Goal: Transaction & Acquisition: Purchase product/service

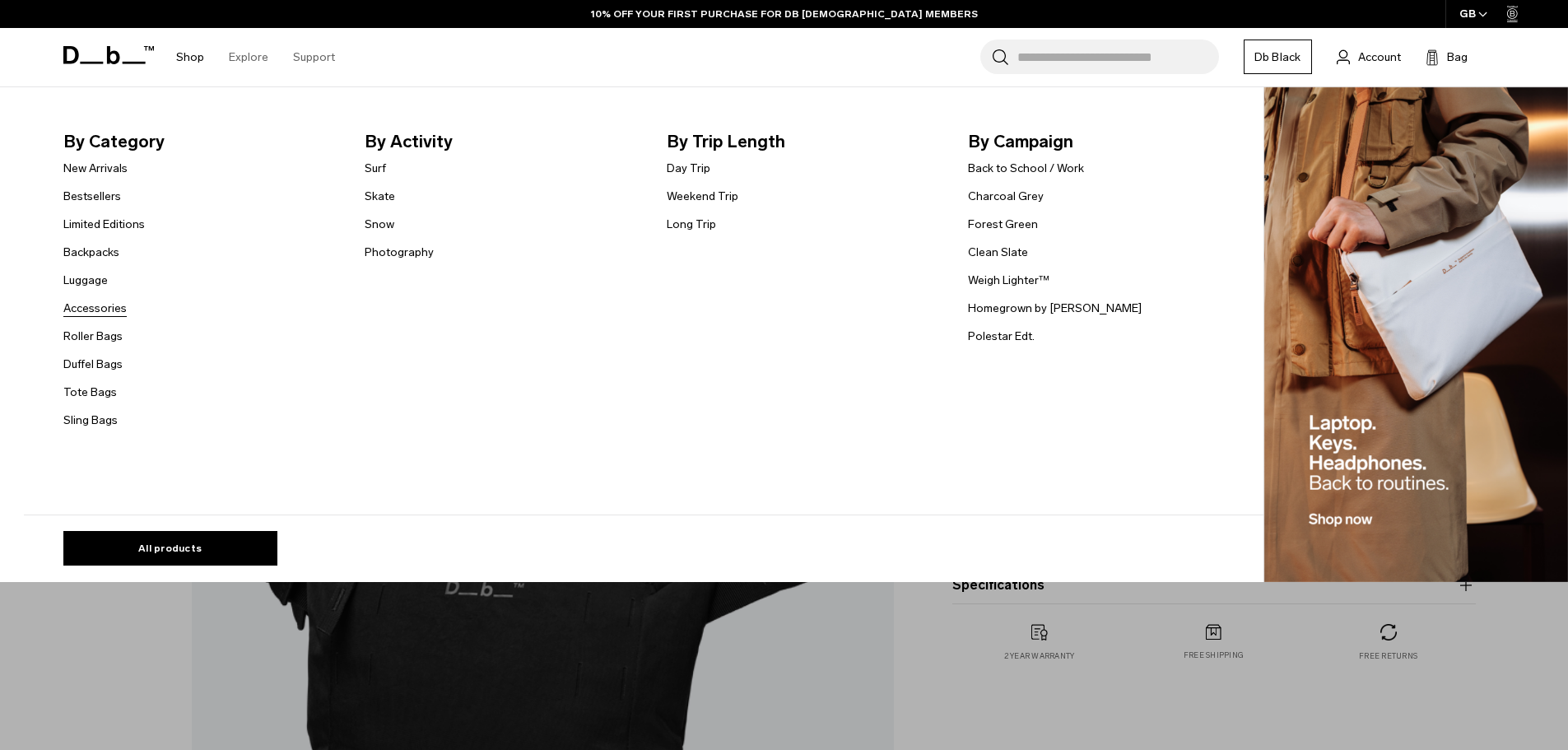
click at [119, 307] on link "Accessories" at bounding box center [96, 307] width 64 height 17
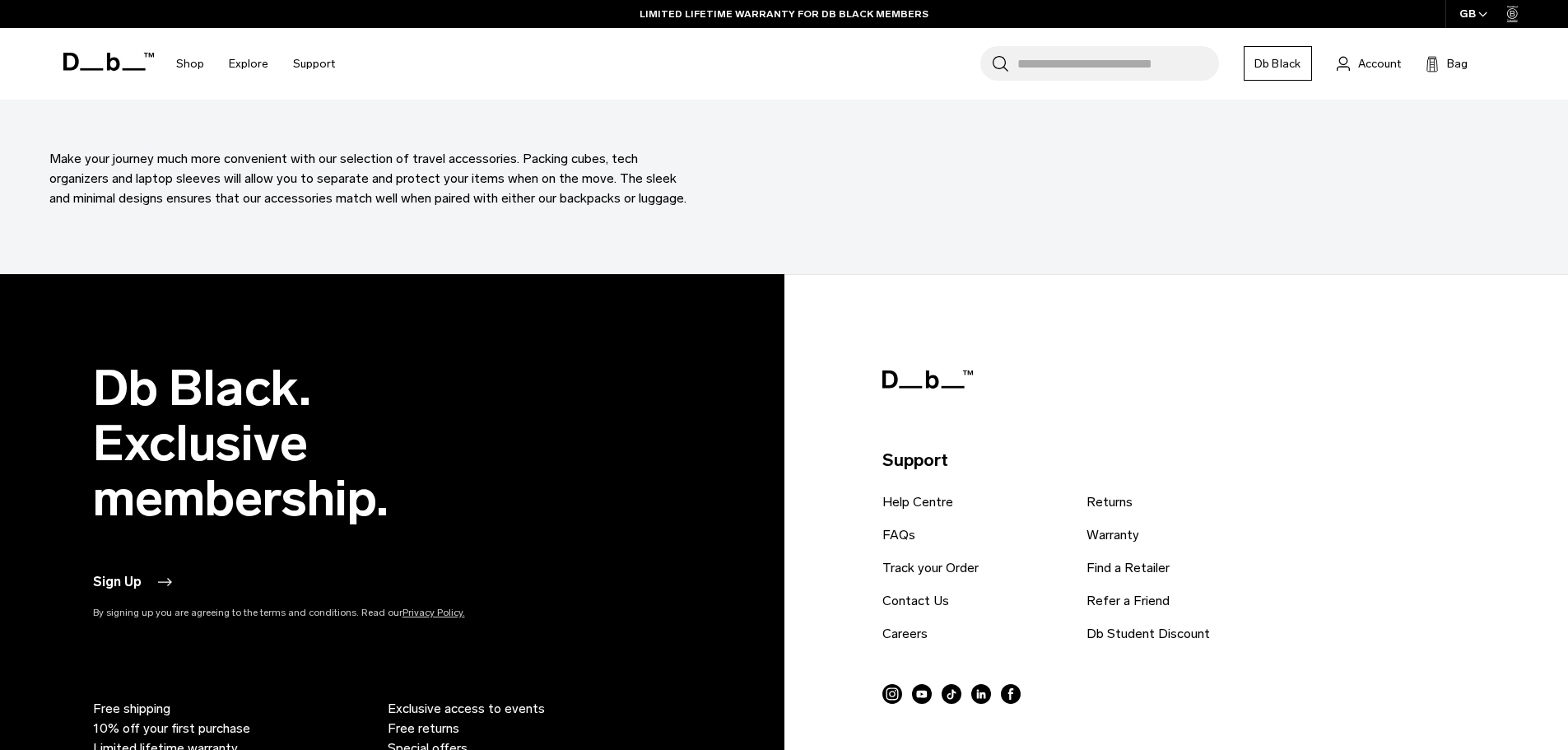
scroll to position [6692, 0]
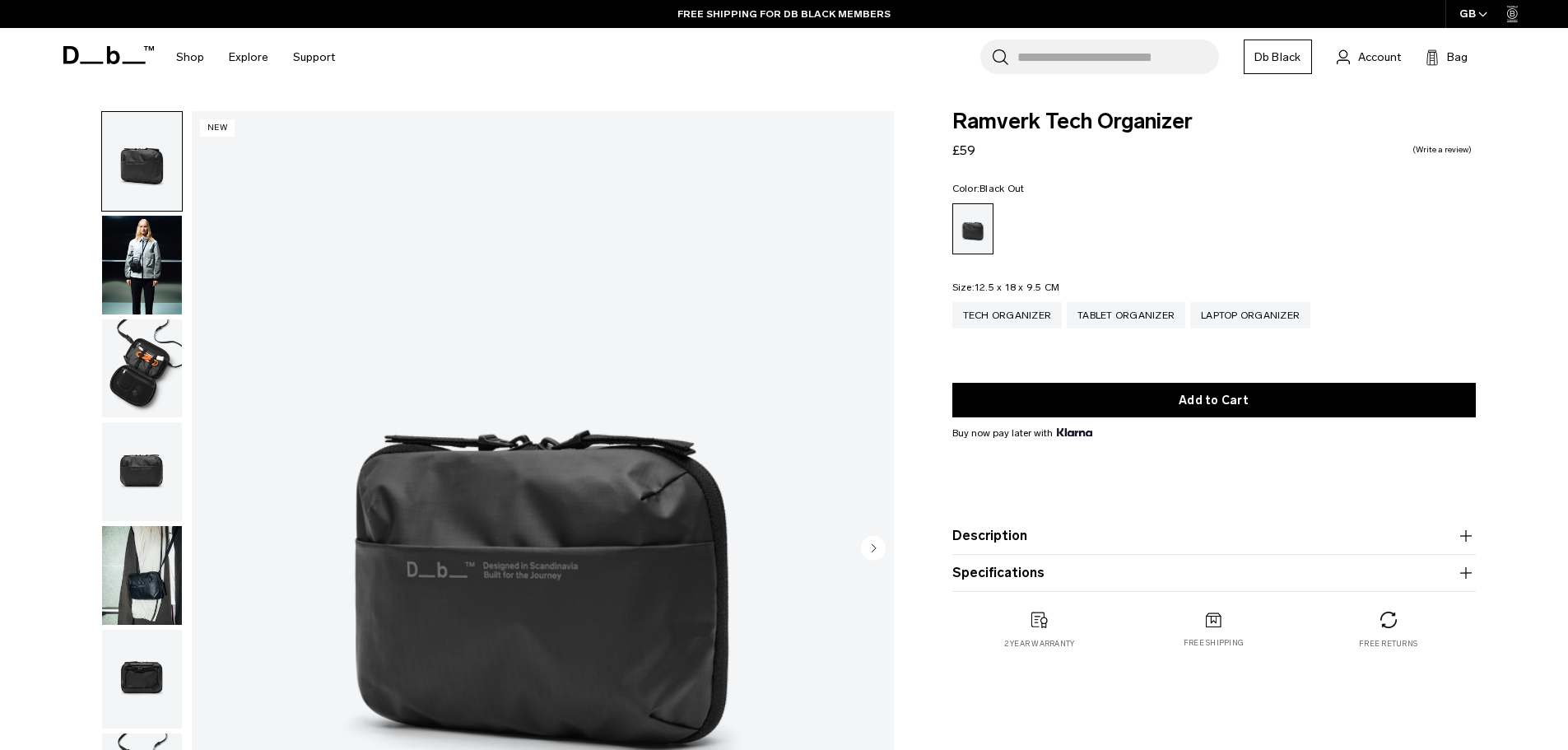
click at [148, 271] on img "button" at bounding box center [142, 265] width 80 height 98
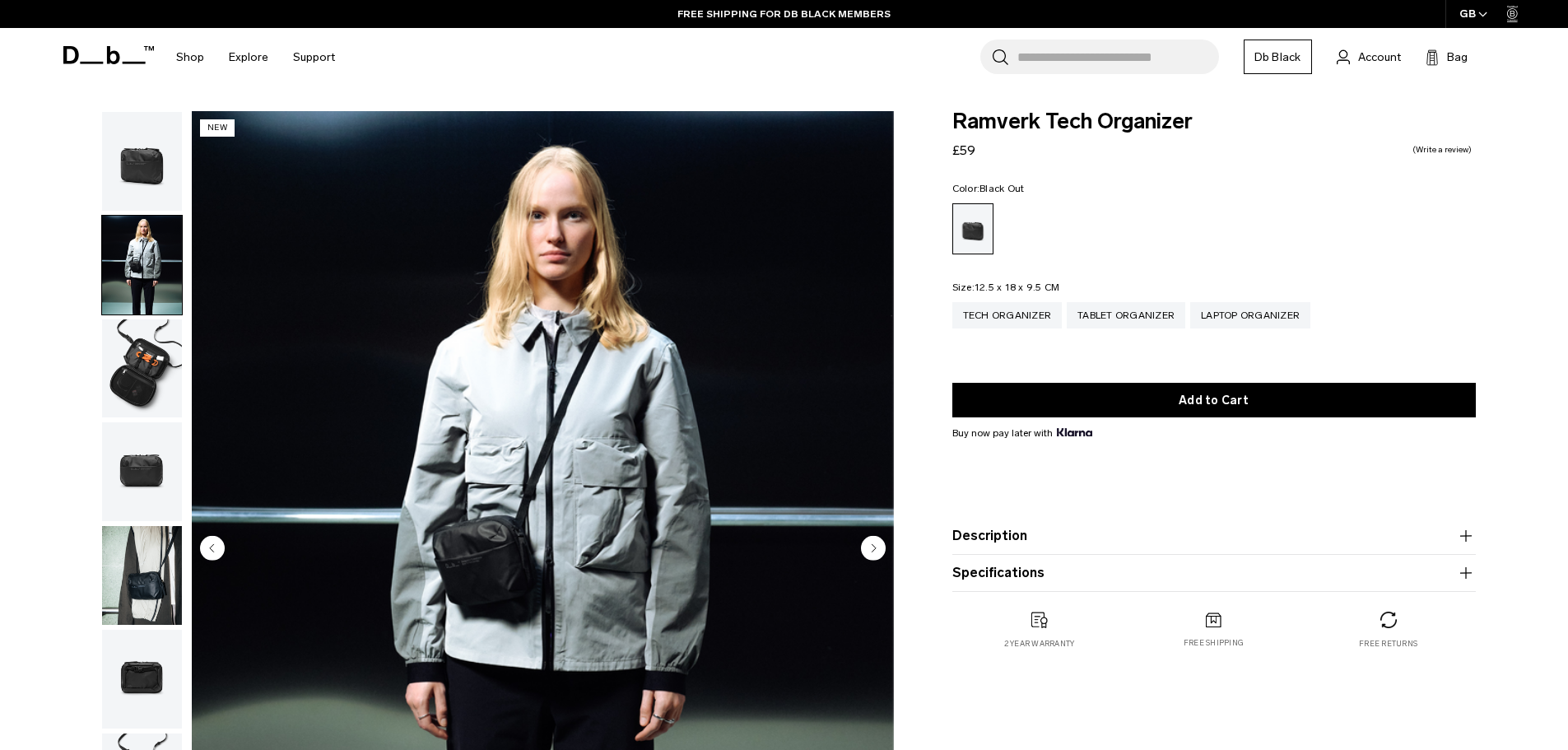
click at [152, 340] on img "button" at bounding box center [142, 368] width 80 height 98
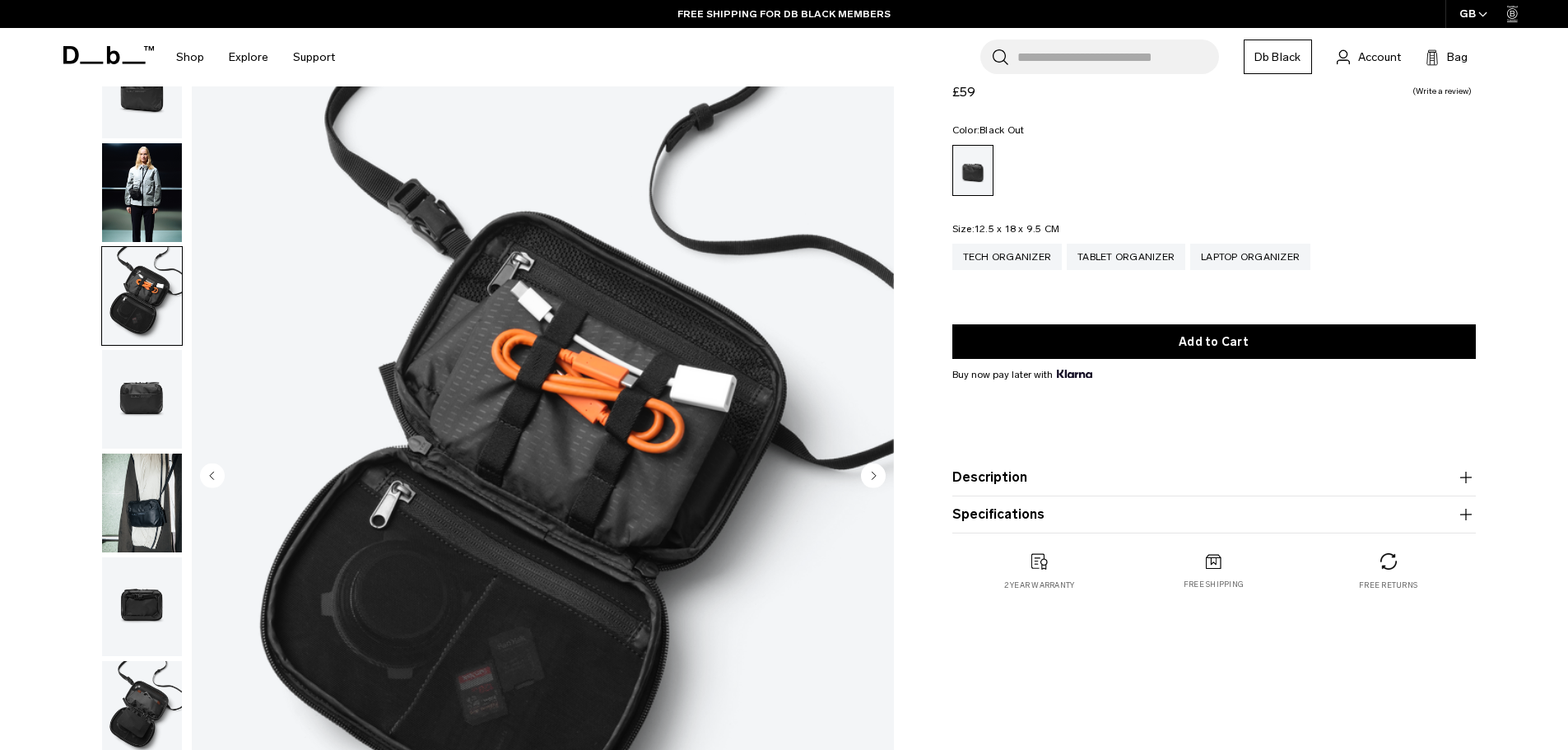
scroll to position [109, 0]
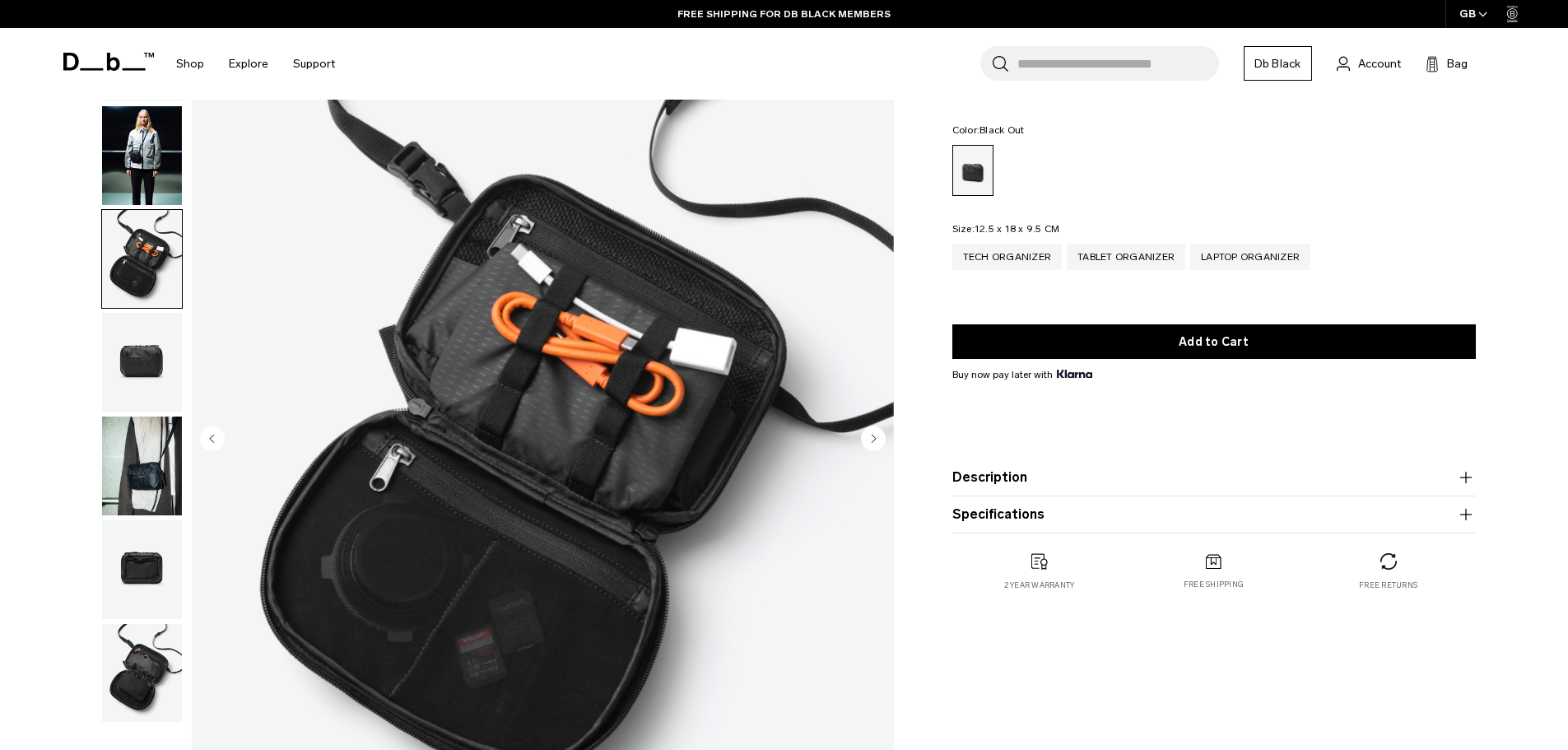
click at [136, 350] on img "button" at bounding box center [142, 361] width 80 height 98
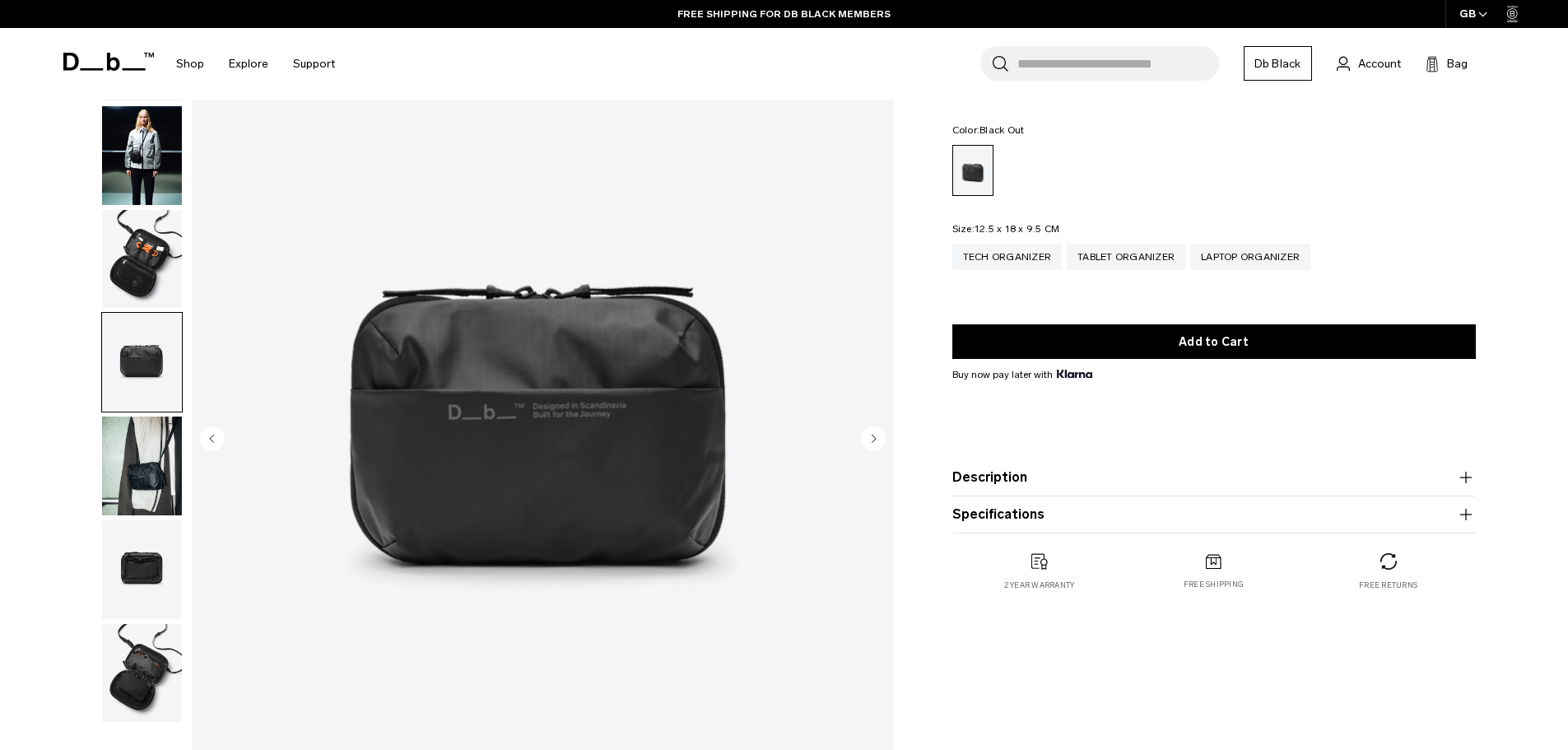
click at [156, 449] on img "button" at bounding box center [142, 466] width 80 height 98
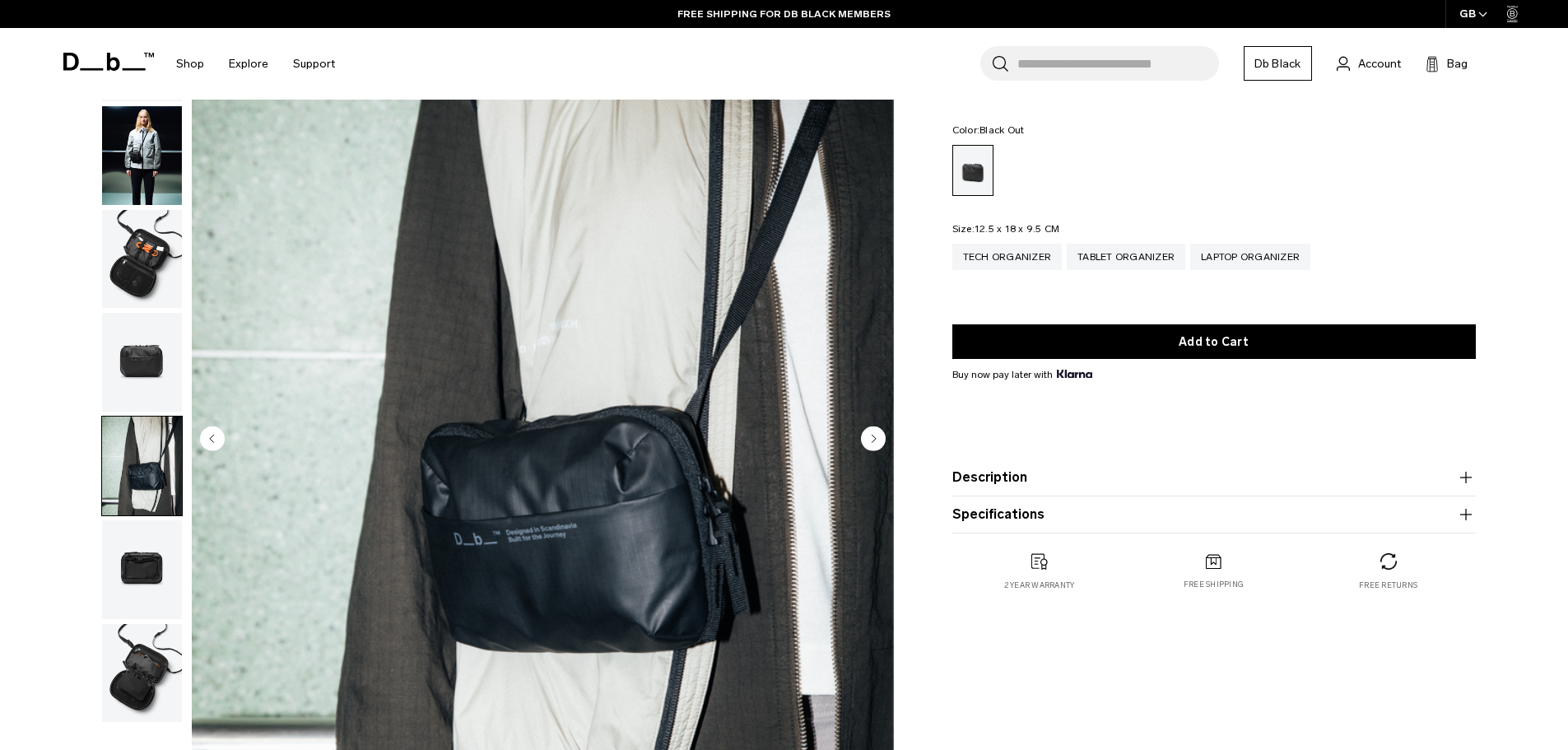
scroll to position [220, 0]
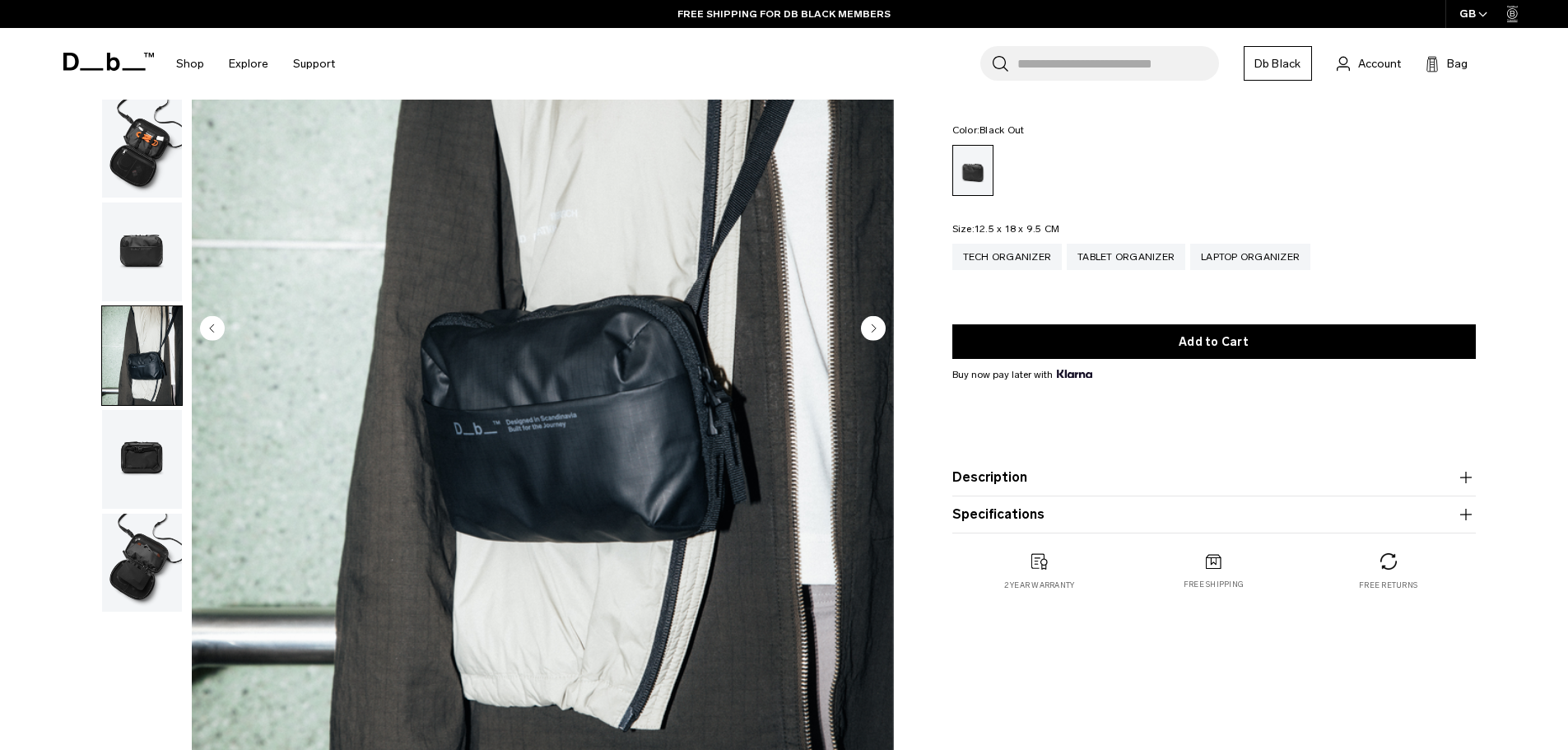
click at [161, 459] on img "button" at bounding box center [142, 459] width 80 height 98
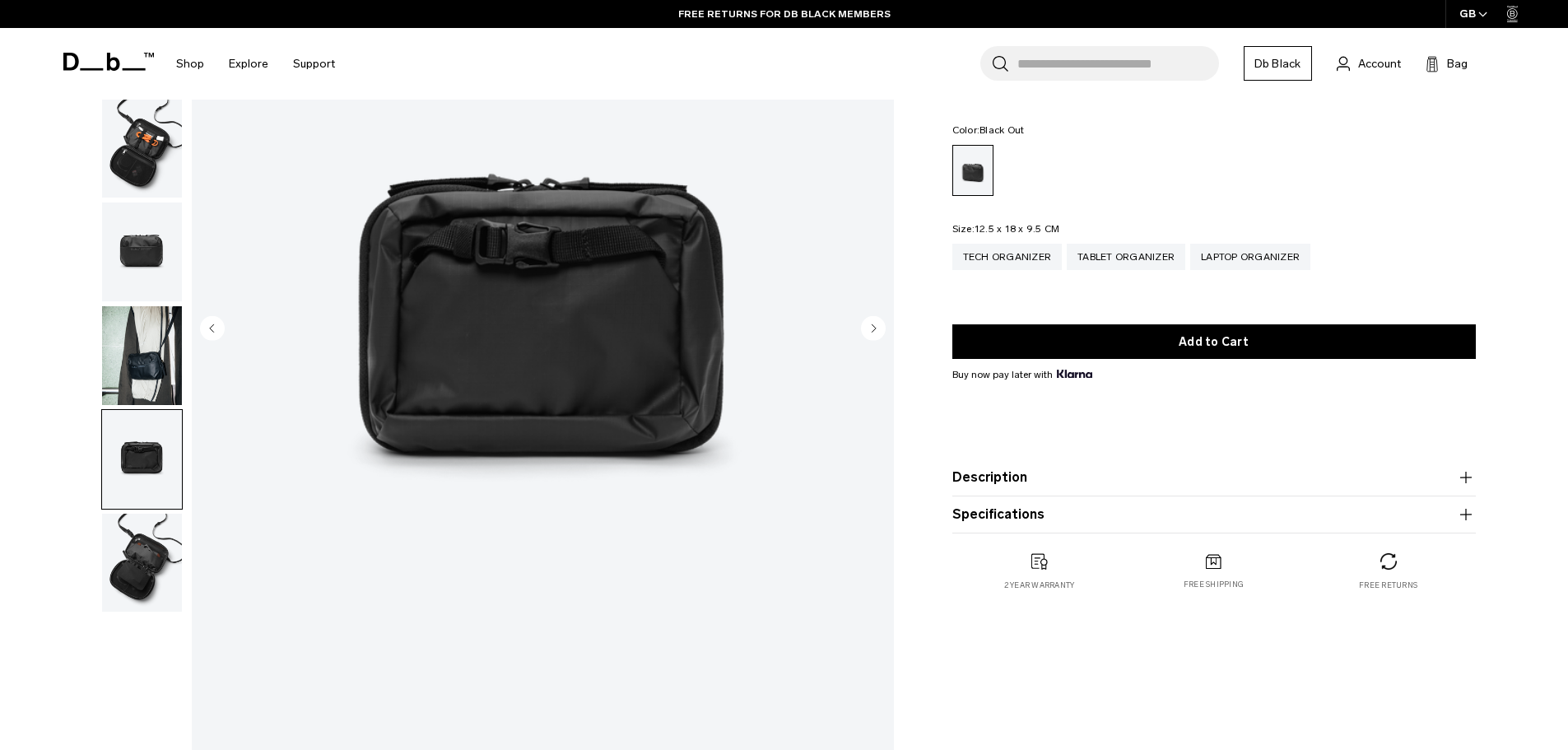
click at [170, 348] on img "button" at bounding box center [142, 355] width 80 height 98
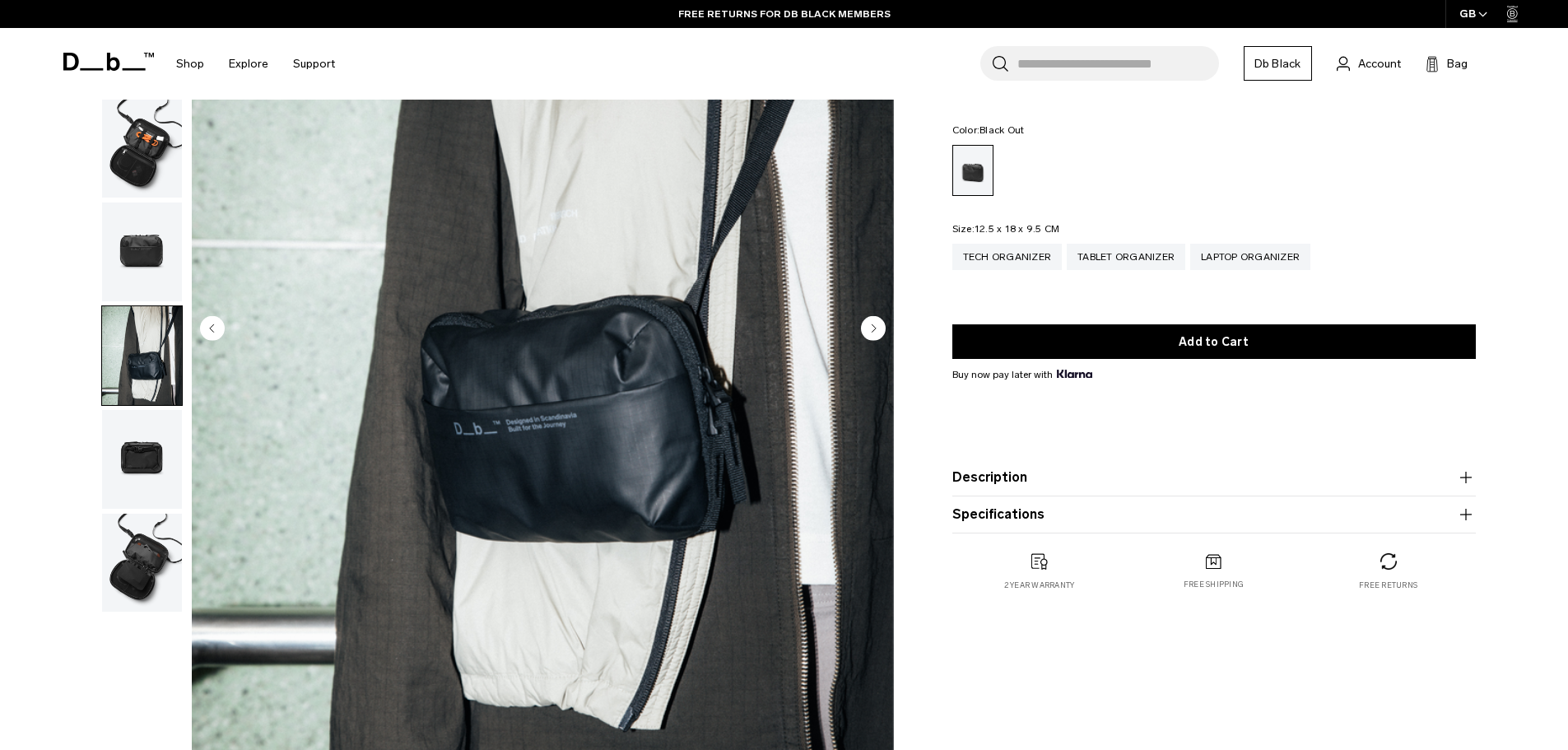
click at [148, 447] on img "button" at bounding box center [142, 459] width 80 height 98
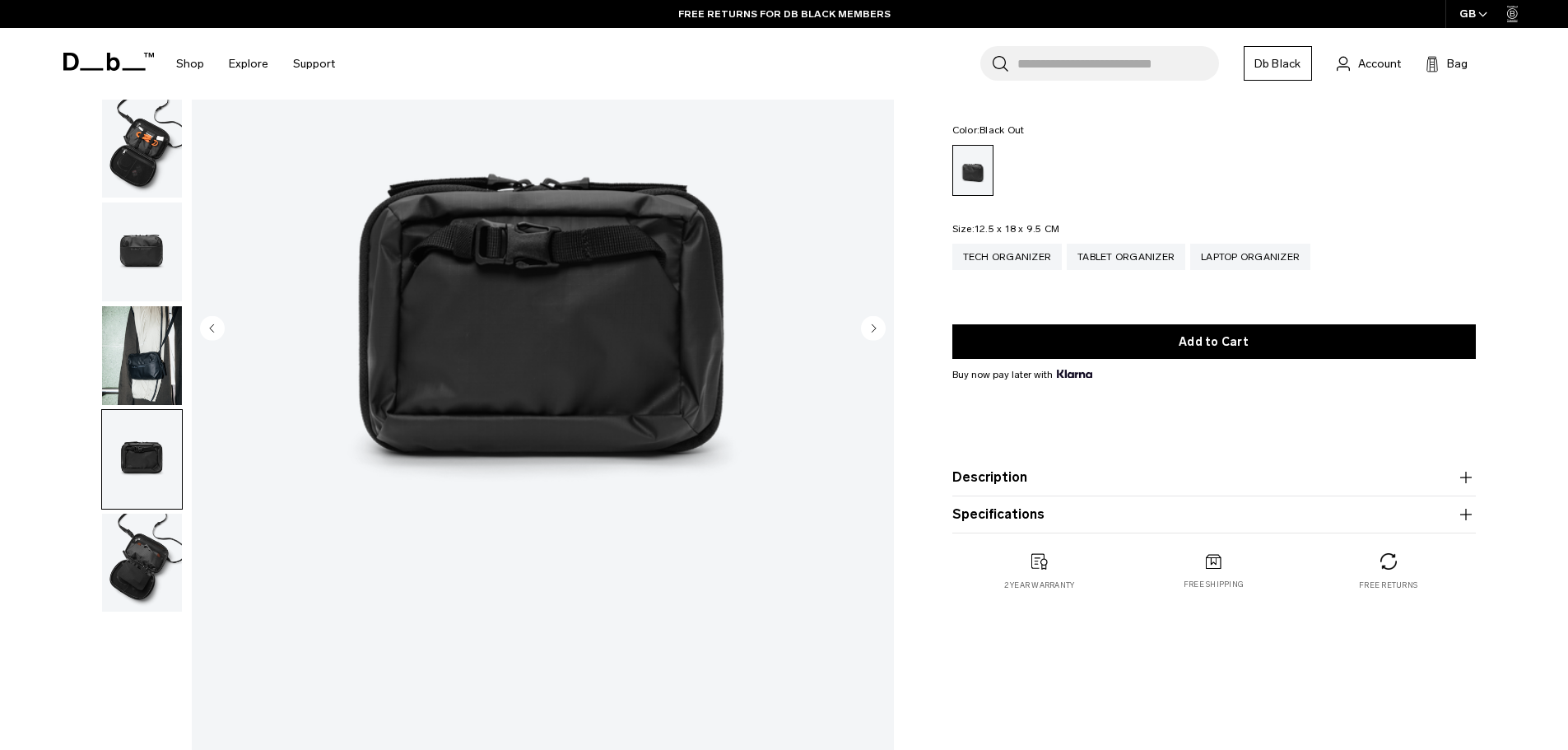
click at [147, 541] on img "button" at bounding box center [142, 562] width 80 height 98
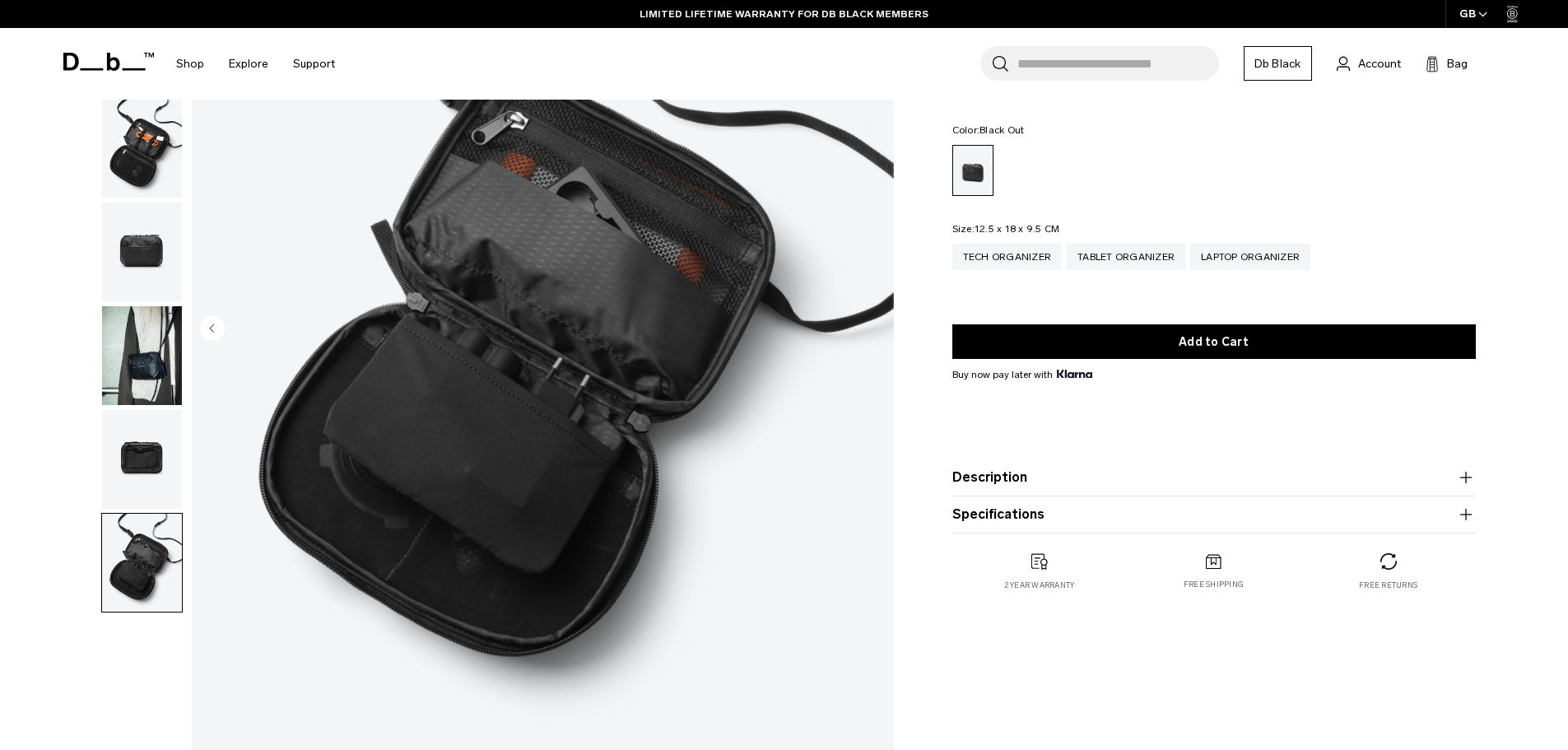
click at [133, 451] on img "button" at bounding box center [142, 459] width 80 height 98
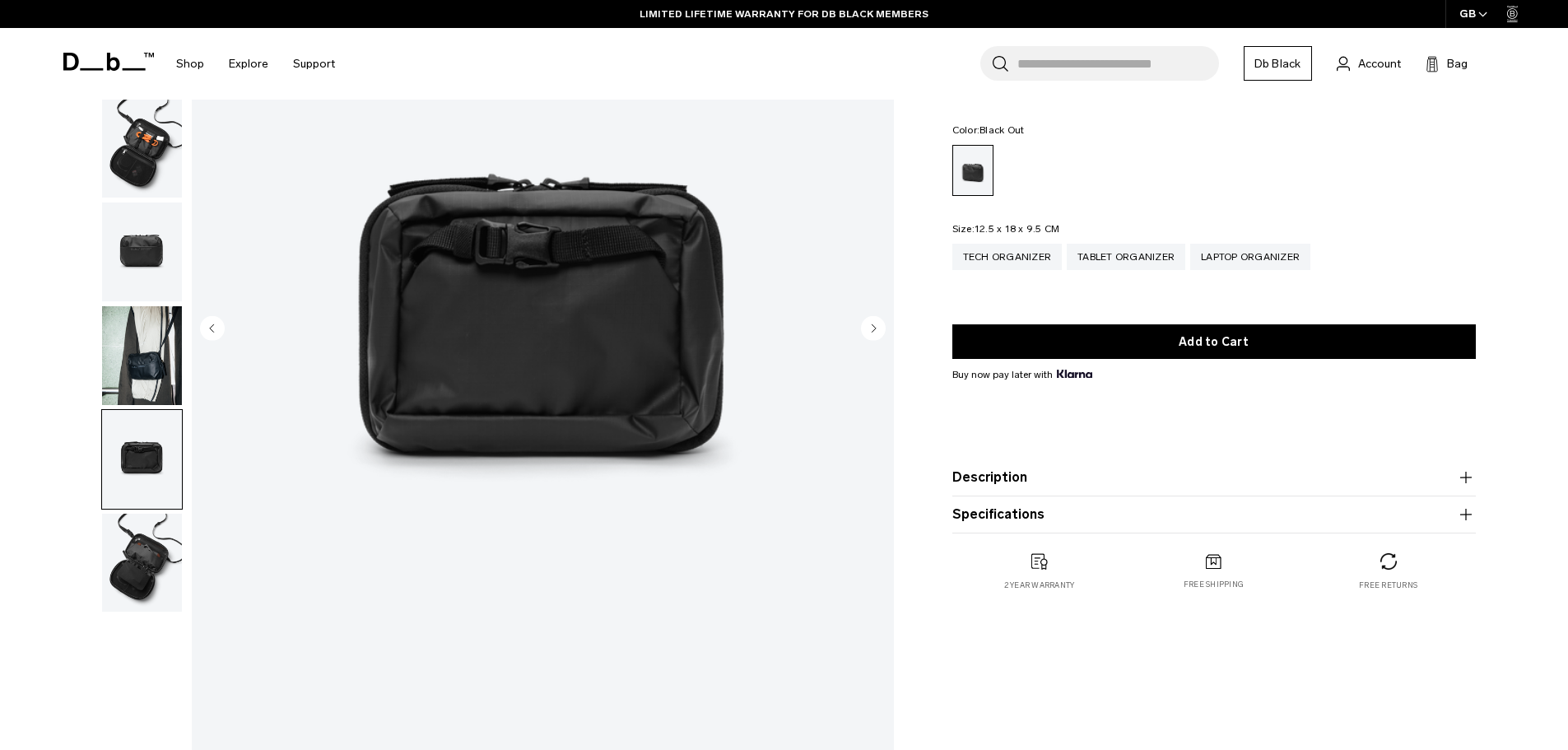
click at [131, 367] on img "button" at bounding box center [142, 355] width 80 height 98
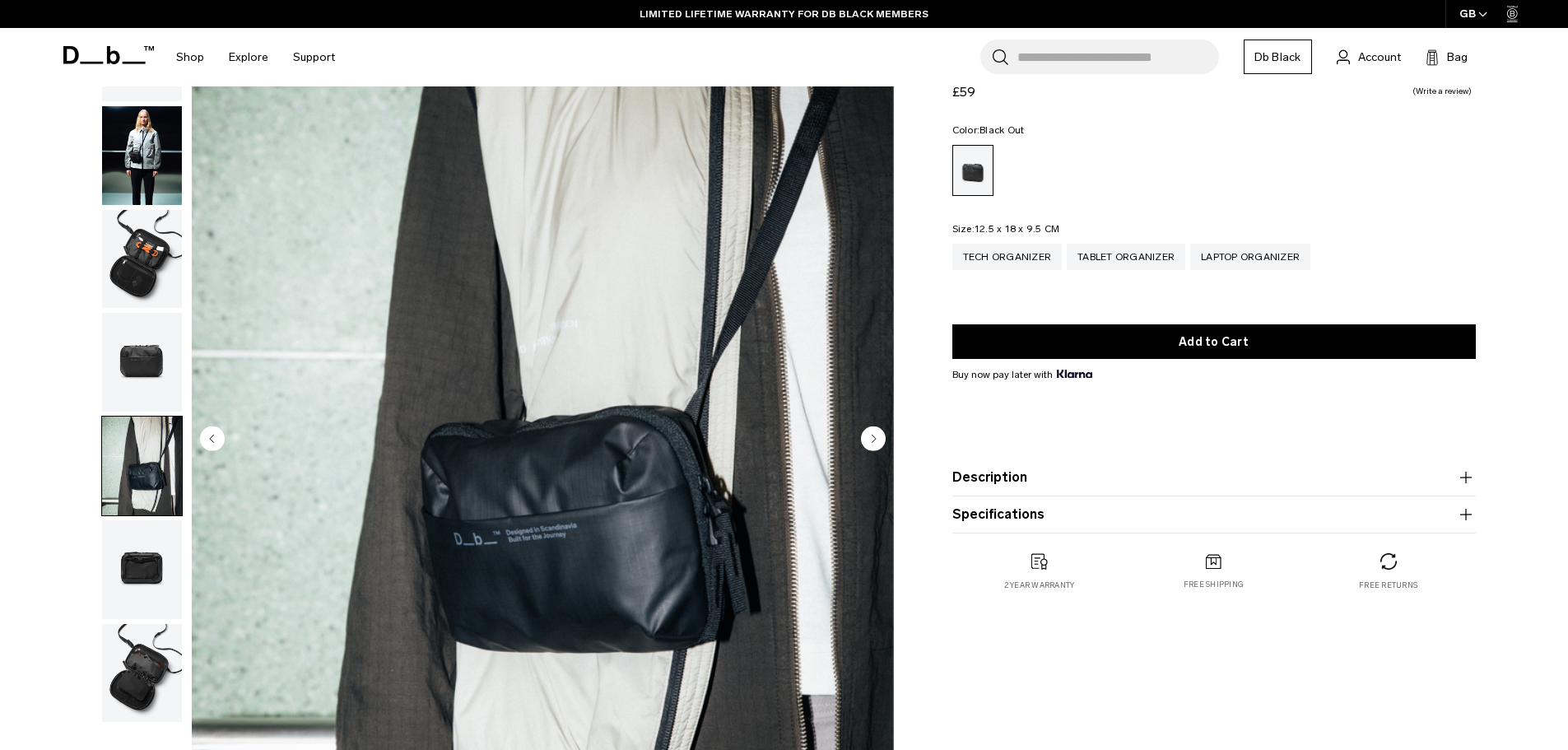
click at [134, 343] on img "button" at bounding box center [142, 361] width 80 height 98
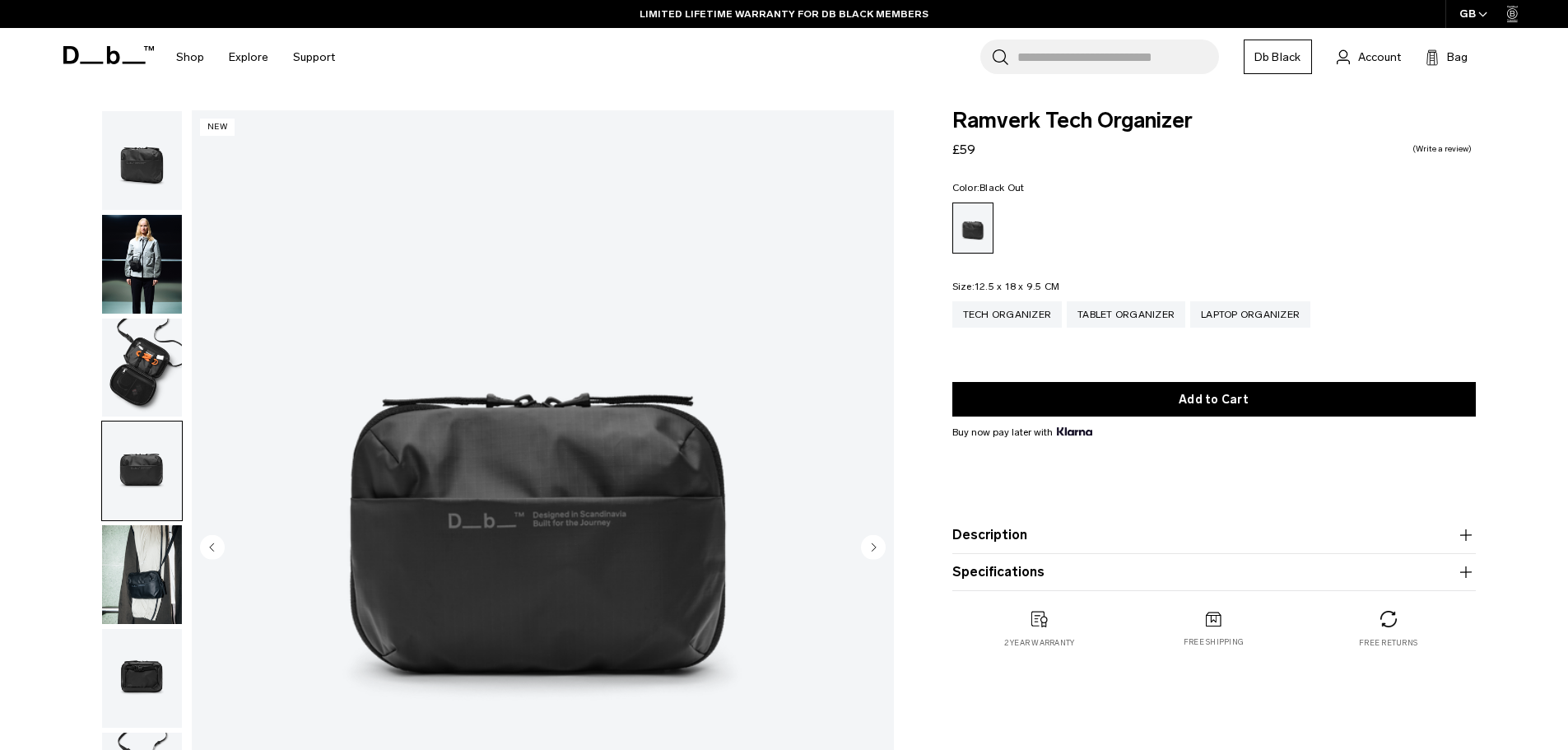
scroll to position [0, 0]
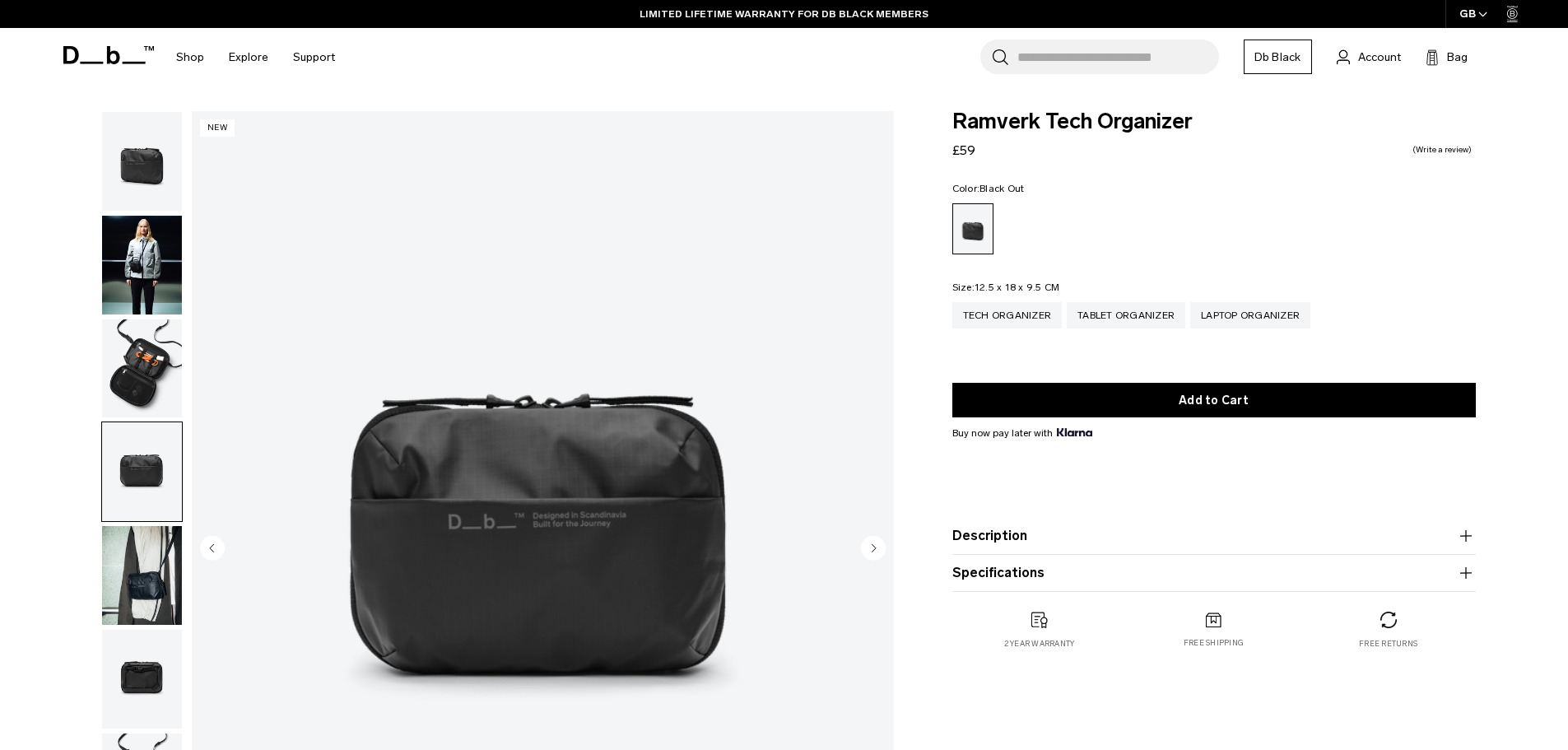
click at [140, 345] on img "button" at bounding box center [142, 368] width 80 height 98
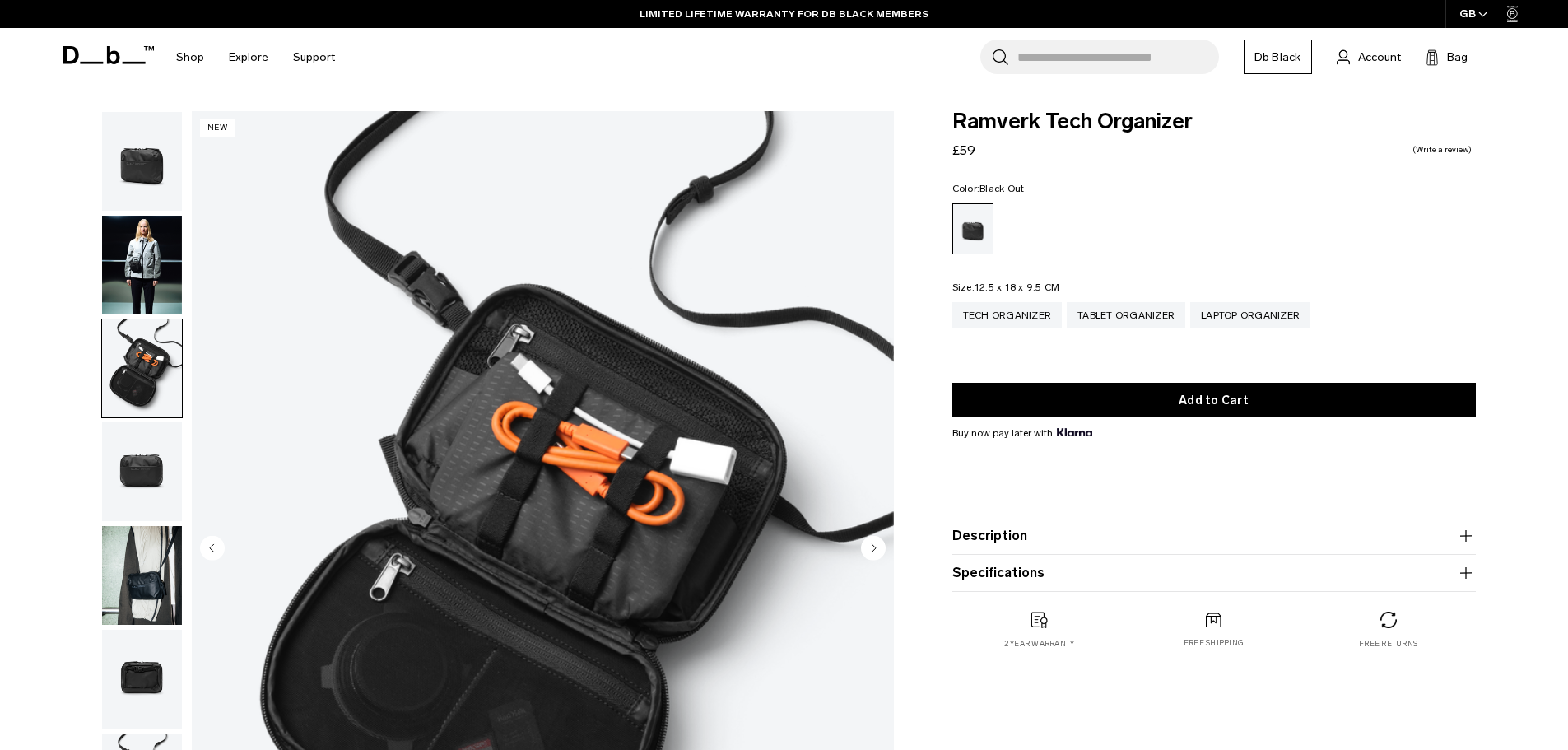
click at [123, 272] on img "button" at bounding box center [142, 265] width 80 height 98
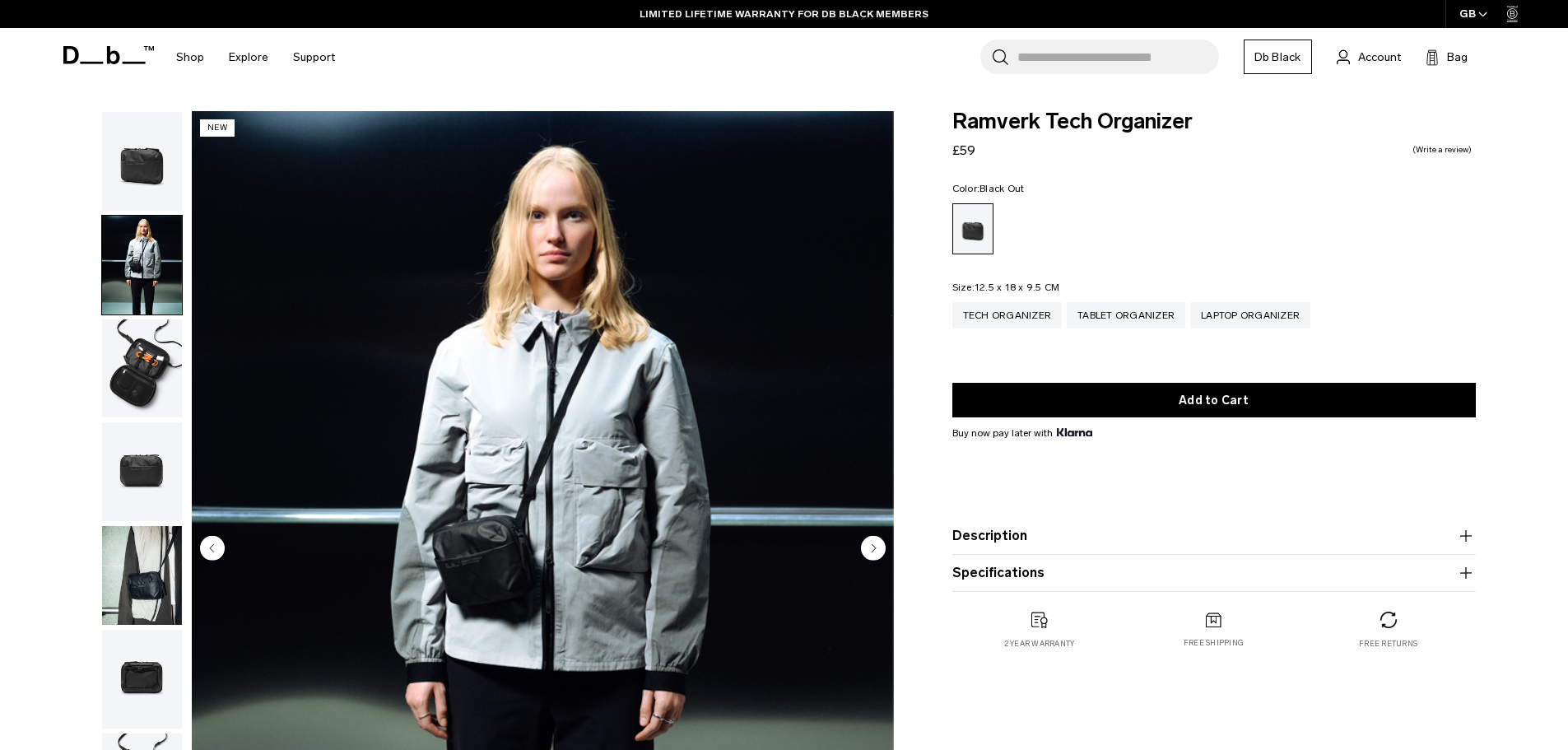
click at [139, 254] on img "button" at bounding box center [142, 265] width 80 height 98
click at [138, 193] on img "button" at bounding box center [142, 161] width 80 height 98
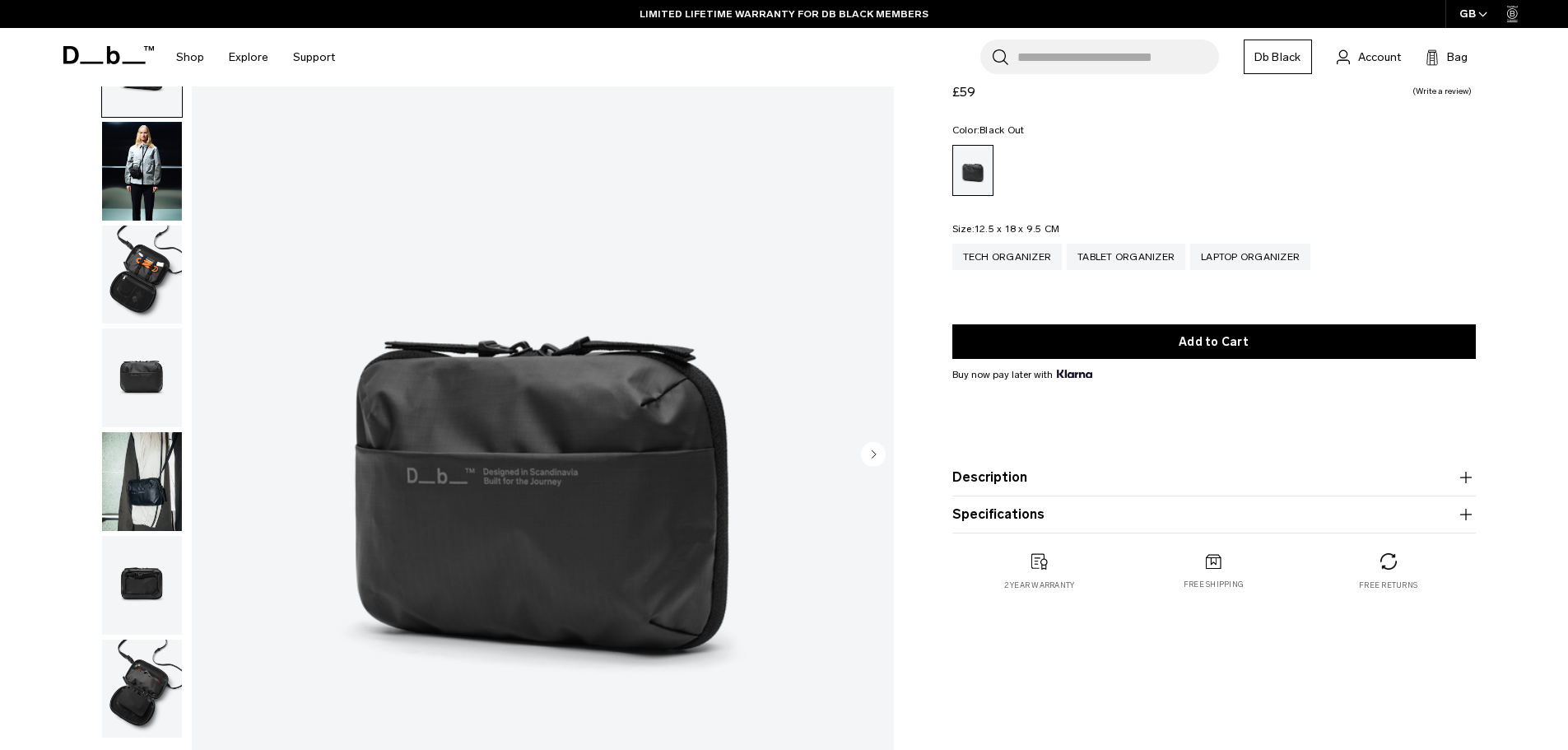
scroll to position [220, 0]
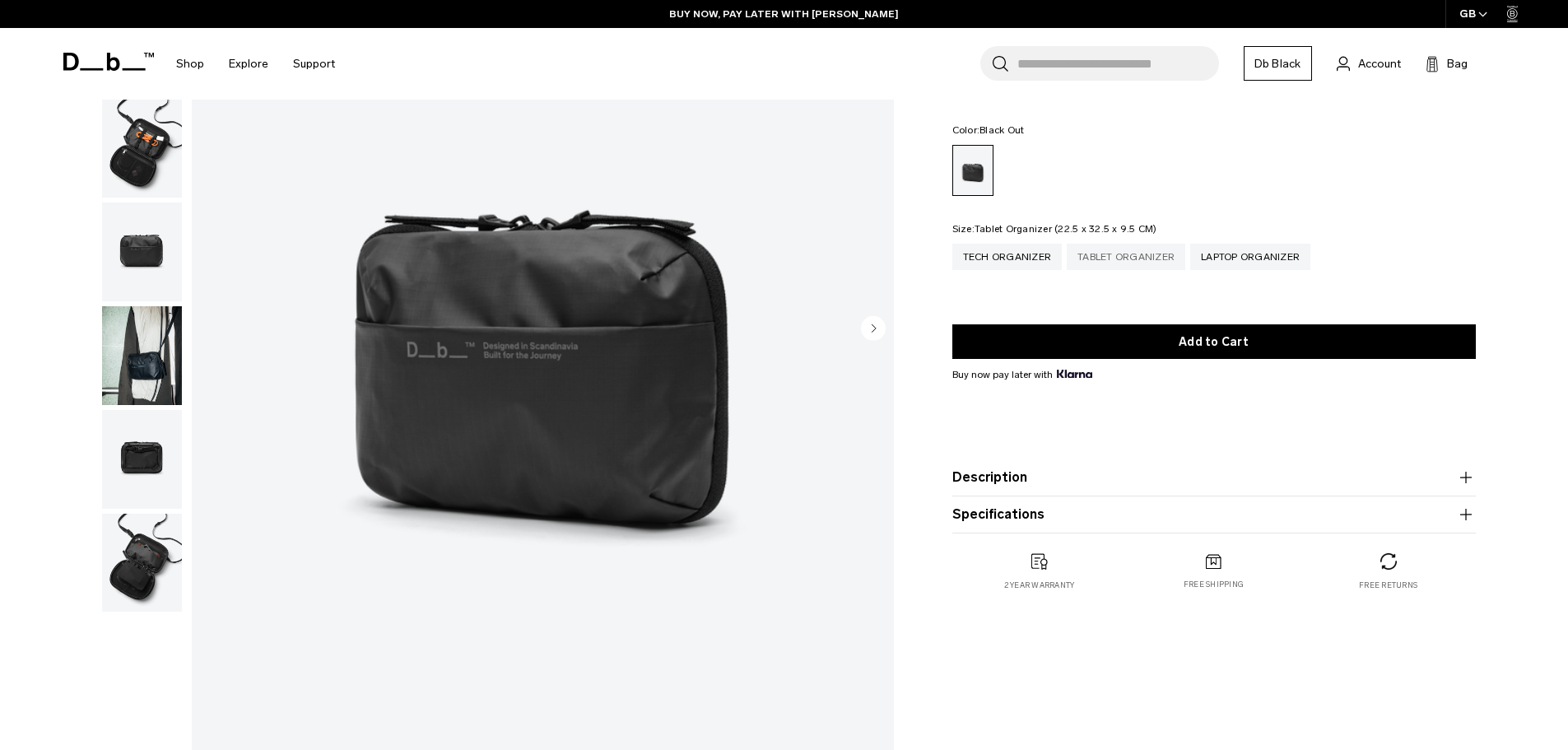
click at [1121, 264] on div "Tablet Organizer" at bounding box center [1125, 257] width 118 height 26
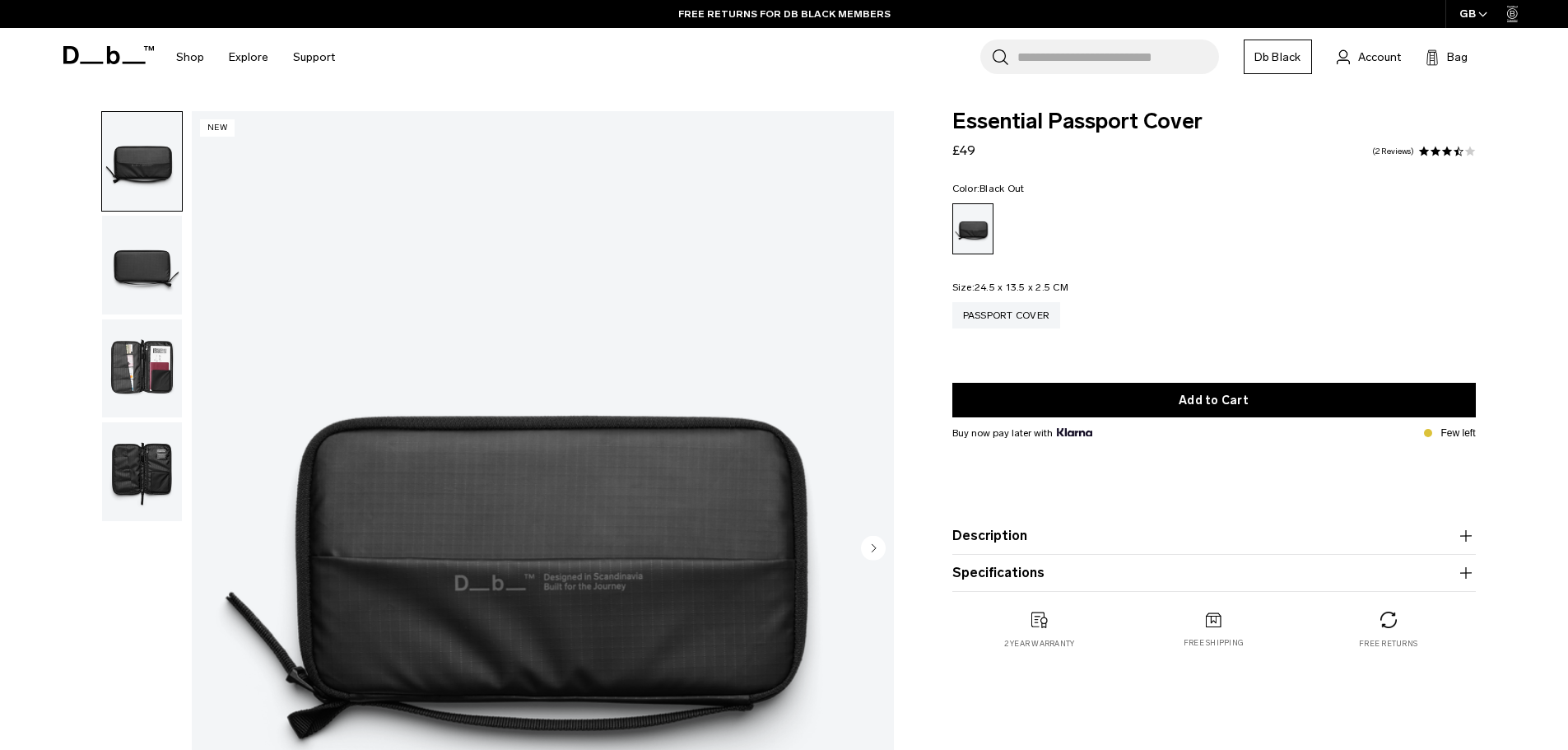
click at [156, 266] on img "button" at bounding box center [142, 265] width 80 height 98
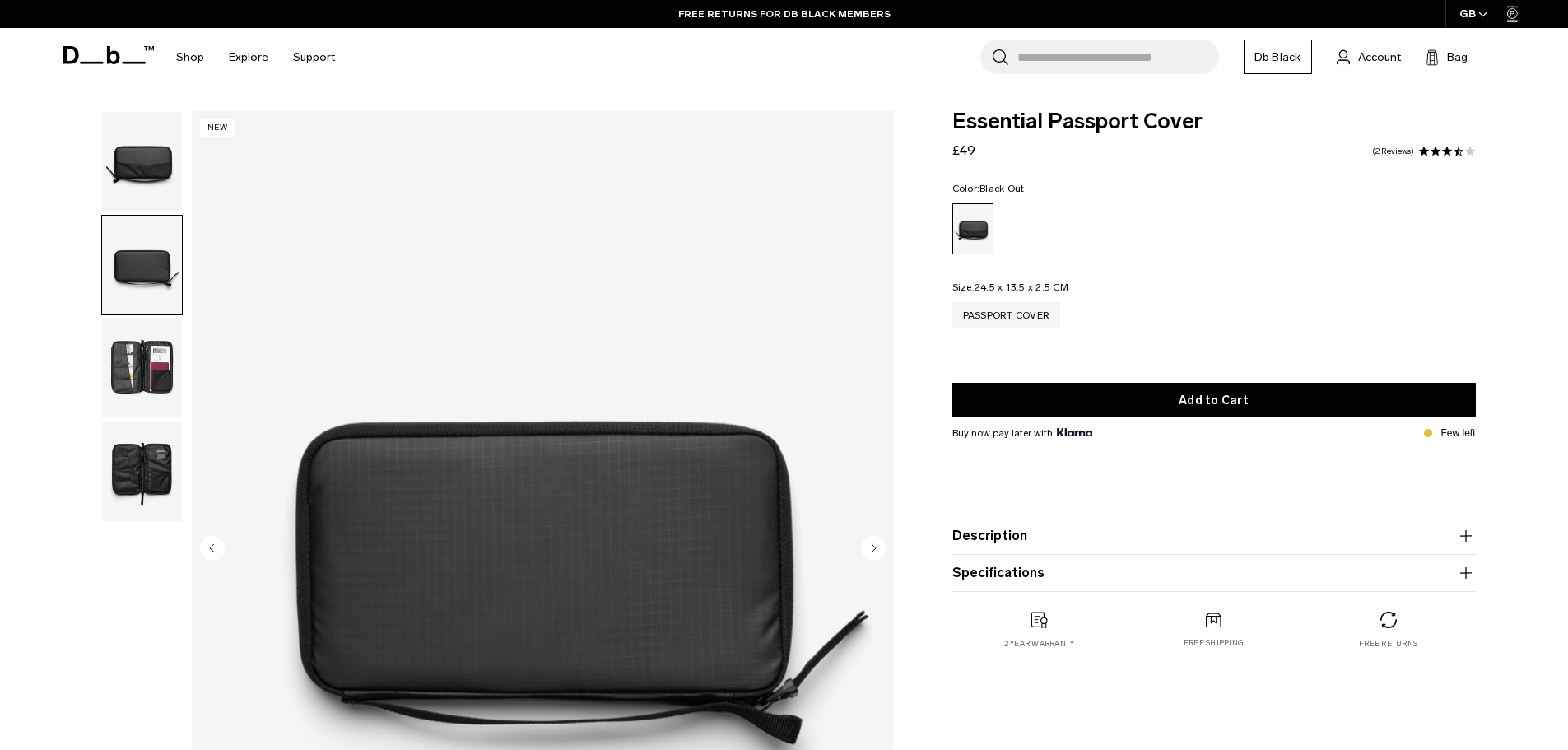
click at [147, 381] on img "button" at bounding box center [142, 368] width 80 height 98
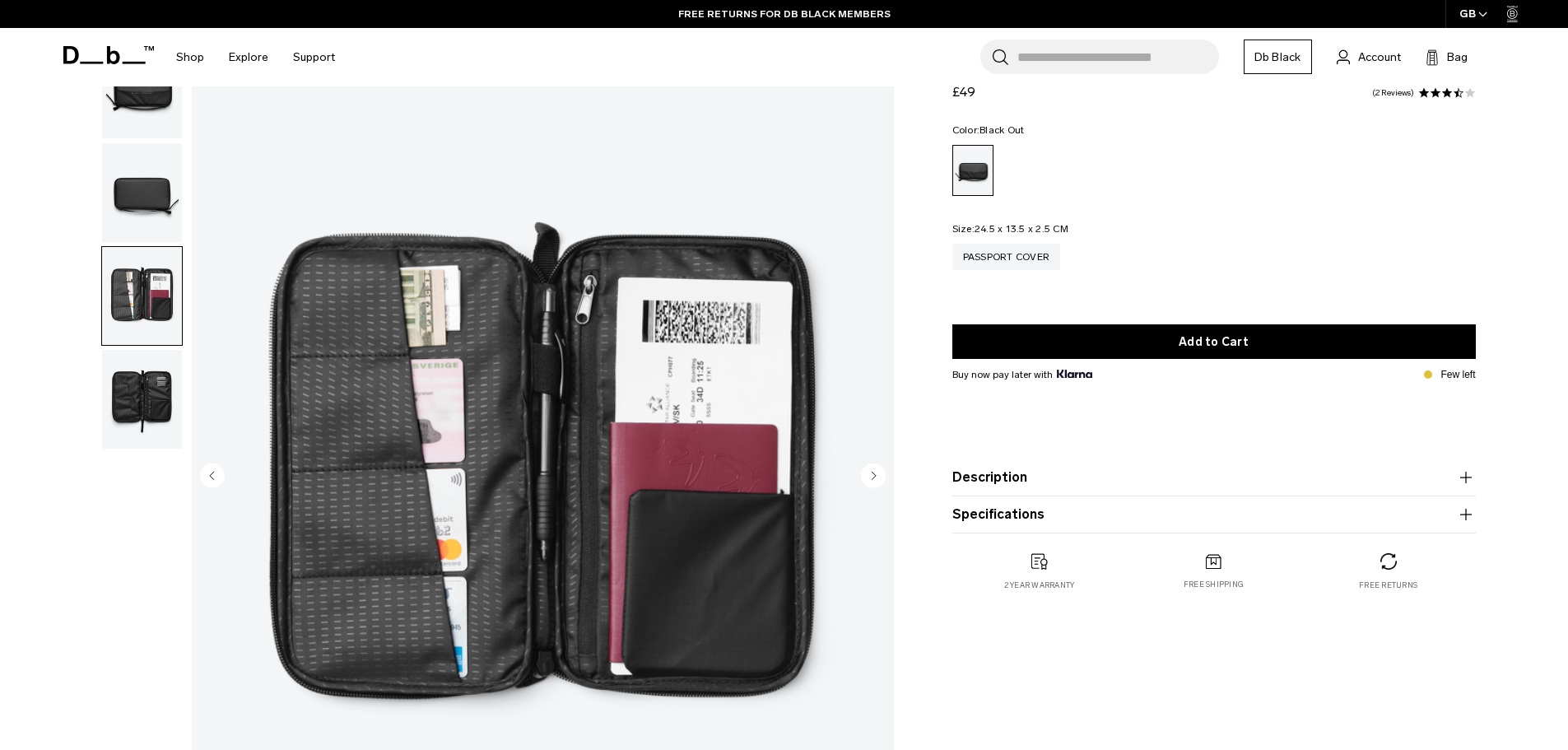
scroll to position [109, 0]
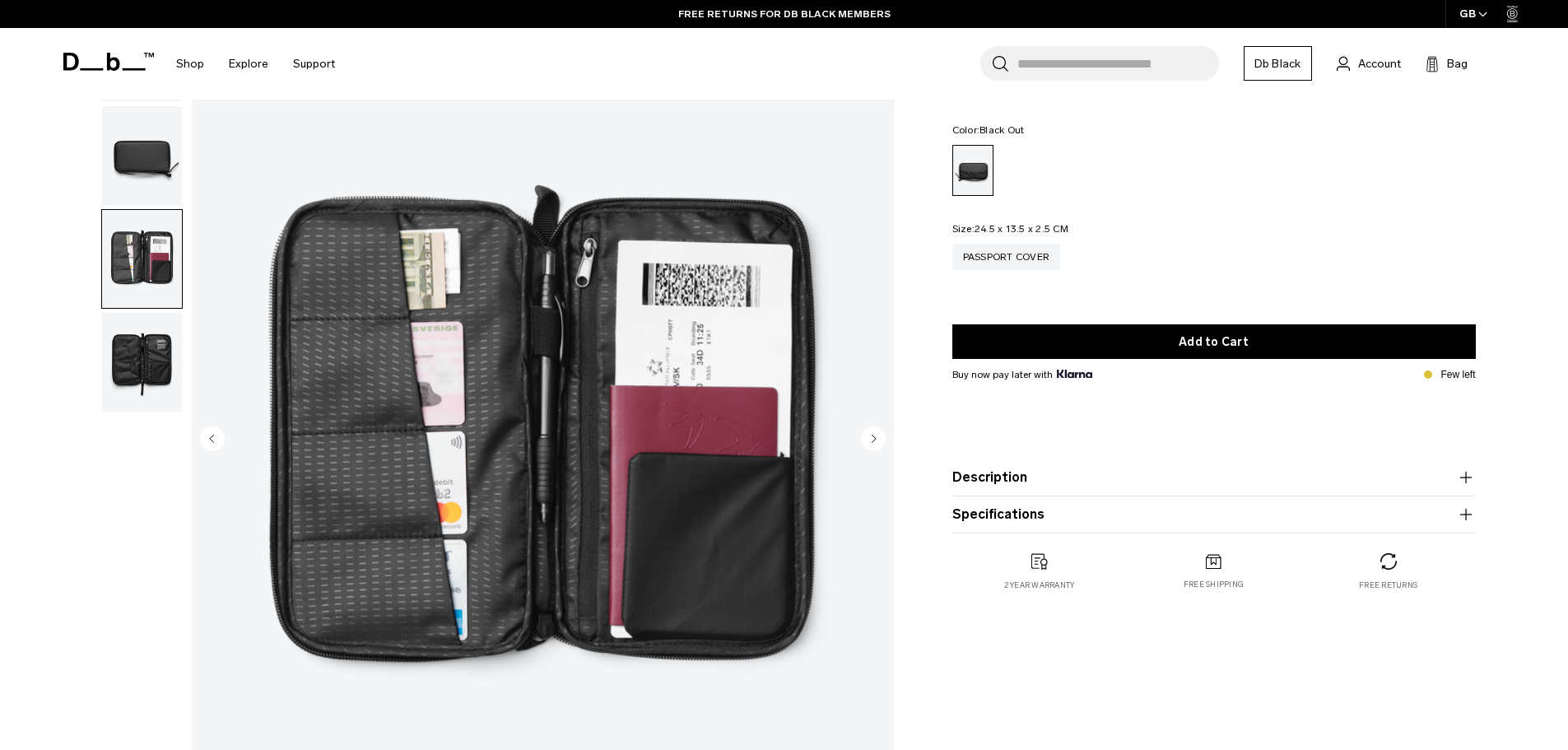
click at [133, 358] on img "button" at bounding box center [142, 361] width 80 height 98
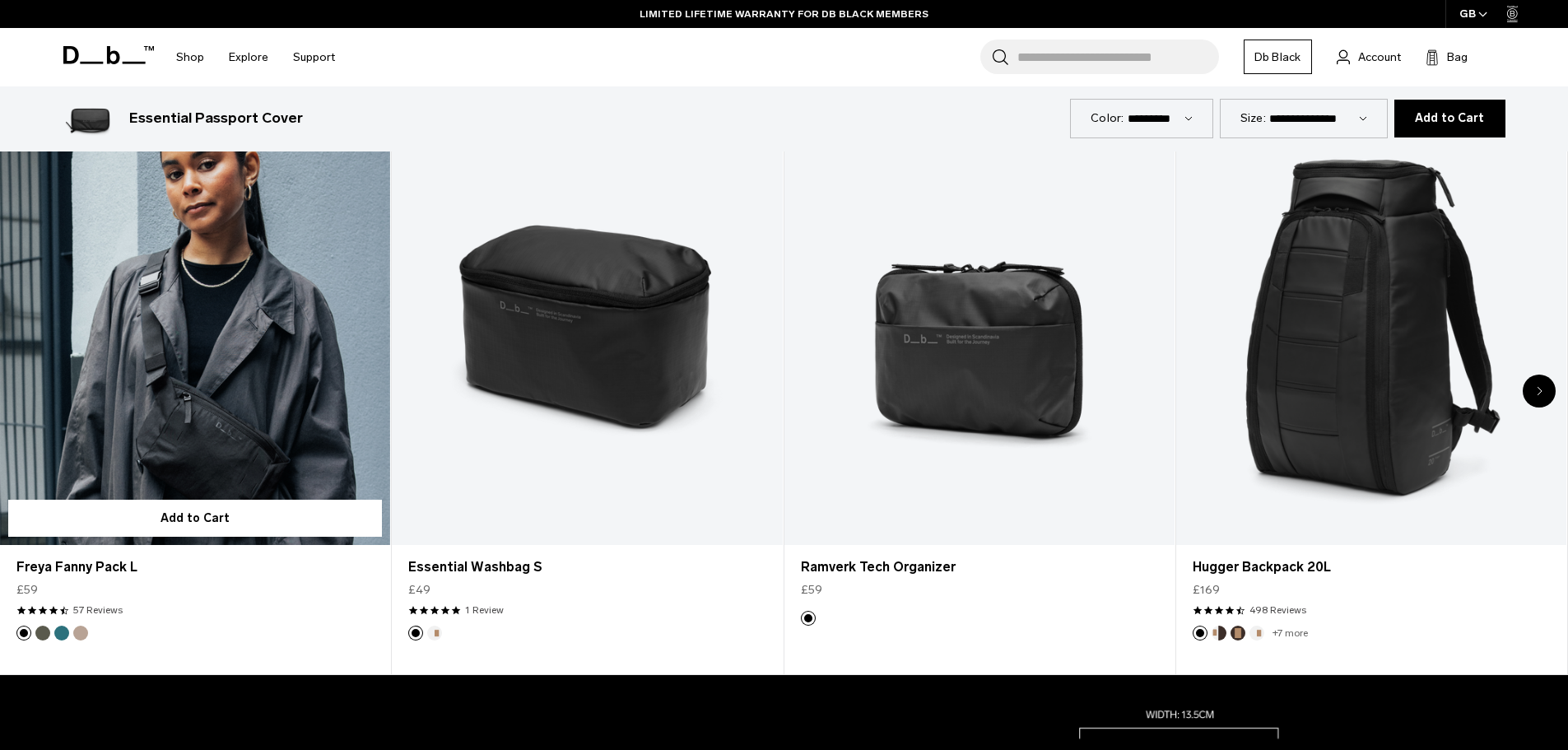
scroll to position [1208, 0]
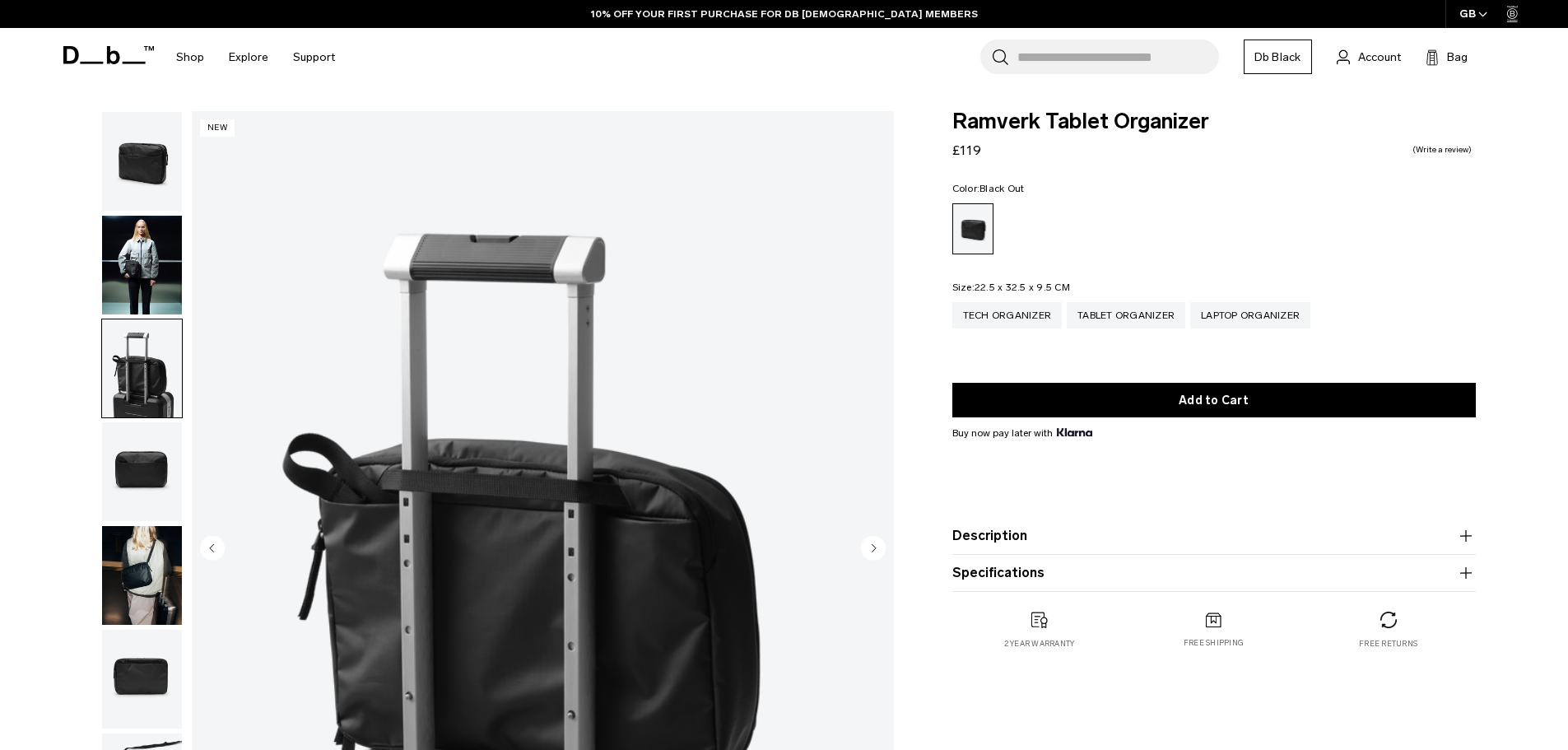
click at [145, 473] on img "button" at bounding box center [142, 470] width 80 height 98
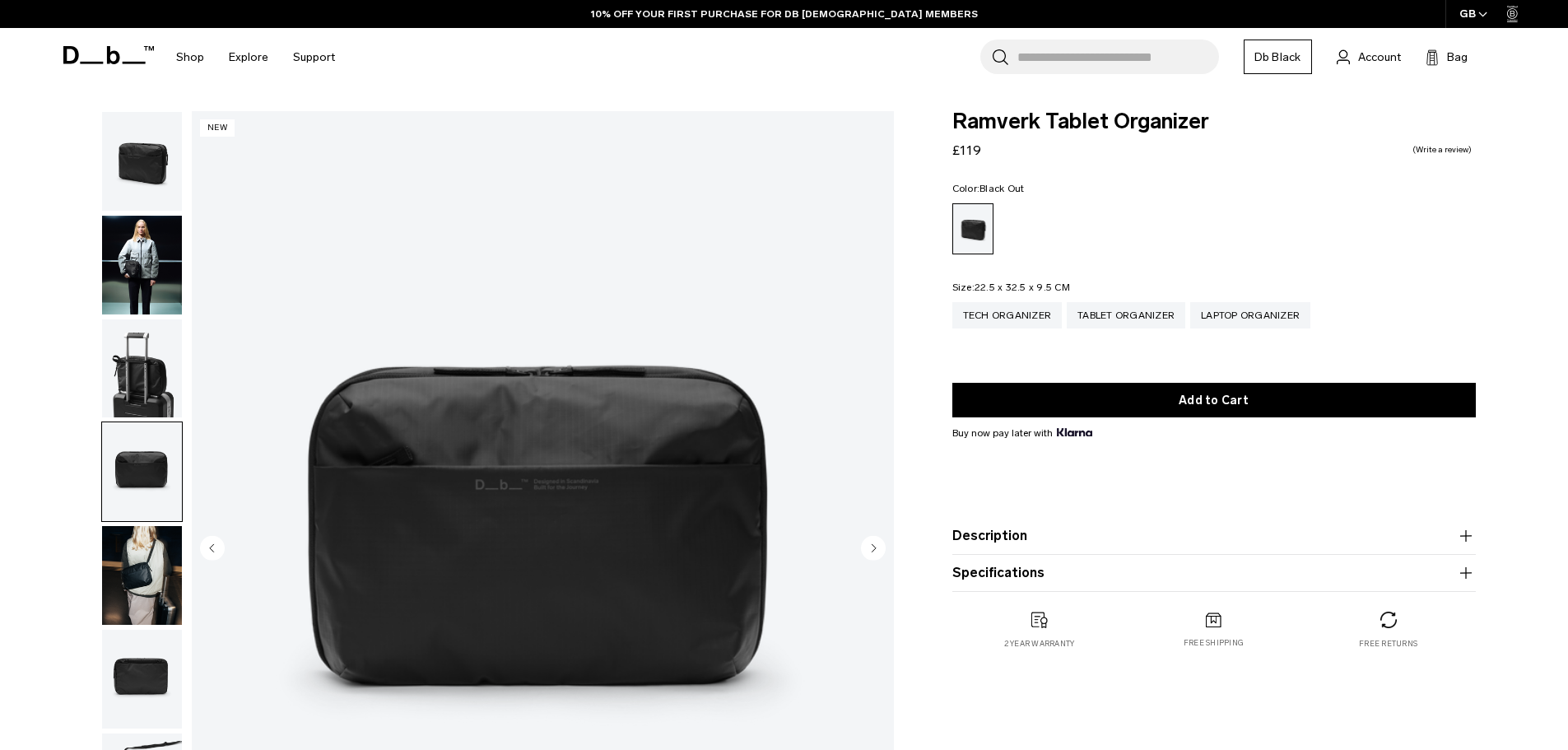
click at [152, 538] on img "button" at bounding box center [142, 575] width 80 height 98
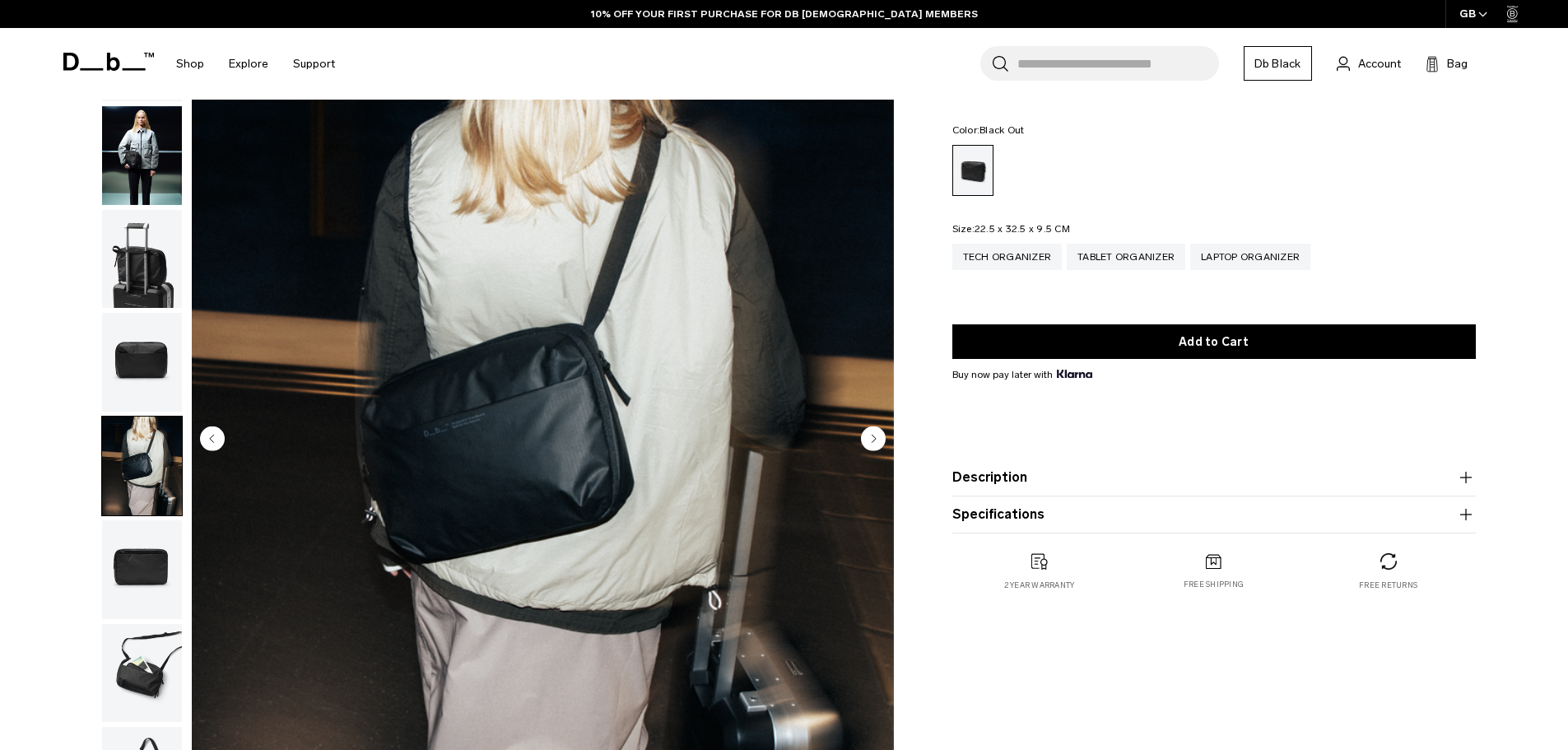
click at [148, 548] on img "button" at bounding box center [142, 569] width 80 height 98
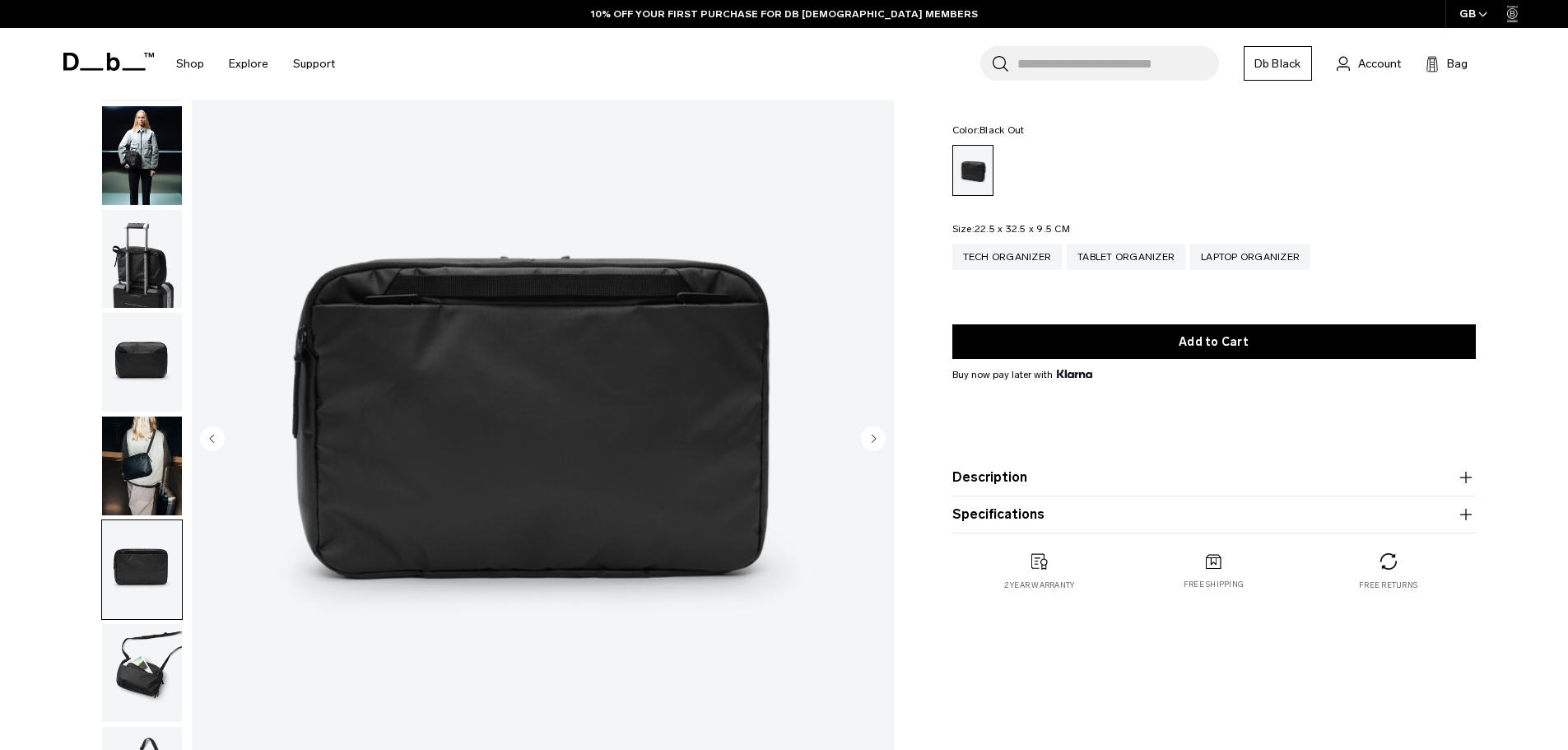
click at [155, 645] on img "button" at bounding box center [142, 672] width 80 height 98
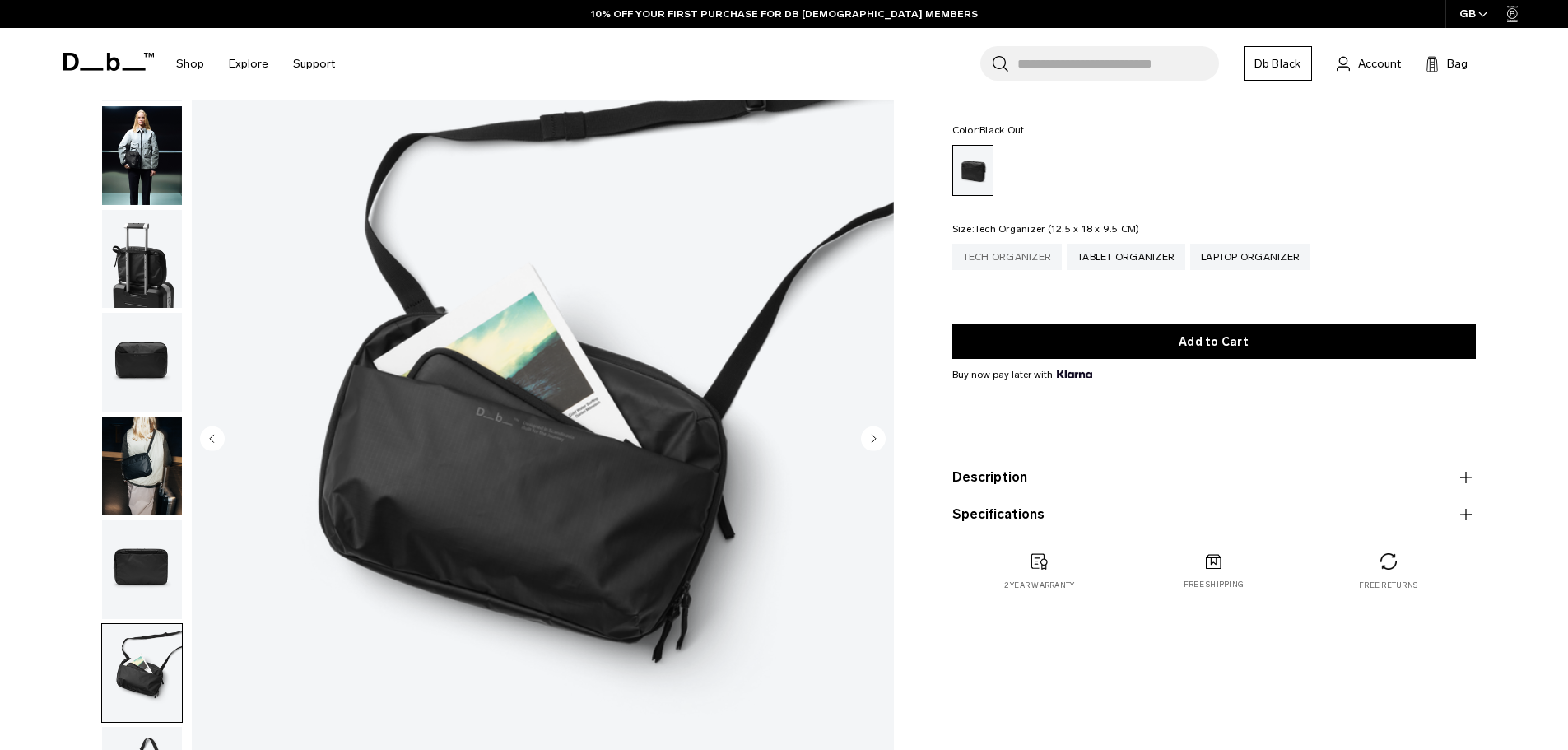
click at [1023, 258] on div "Tech Organizer" at bounding box center [1007, 257] width 110 height 26
